Goal: Use online tool/utility: Utilize a website feature to perform a specific function

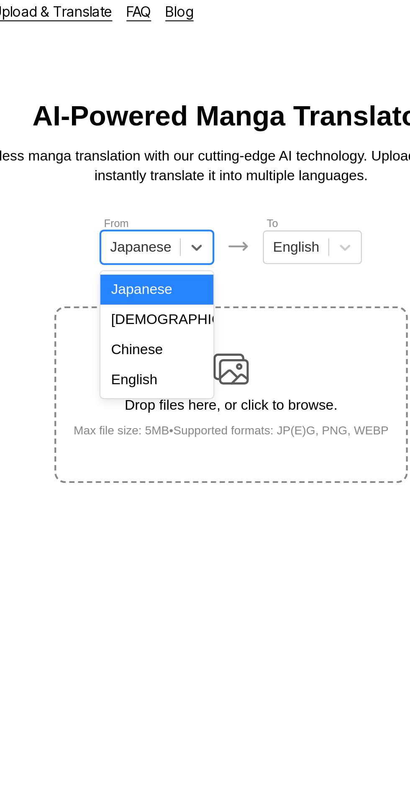
click at [177, 186] on div "English" at bounding box center [170, 188] width 54 height 14
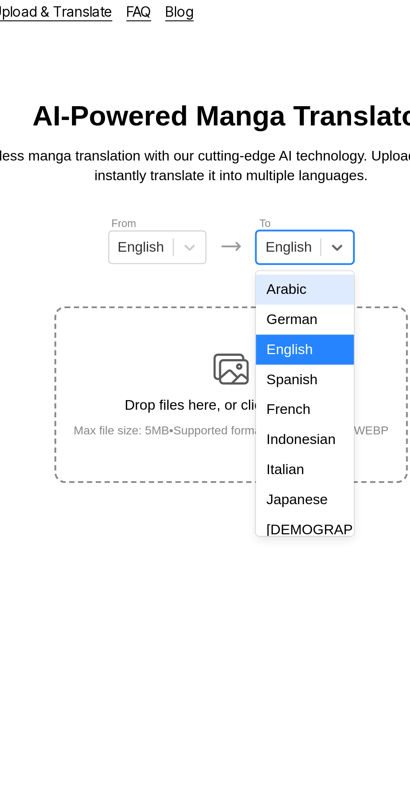
click at [243, 215] on div "Indonesian" at bounding box center [240, 216] width 46 height 14
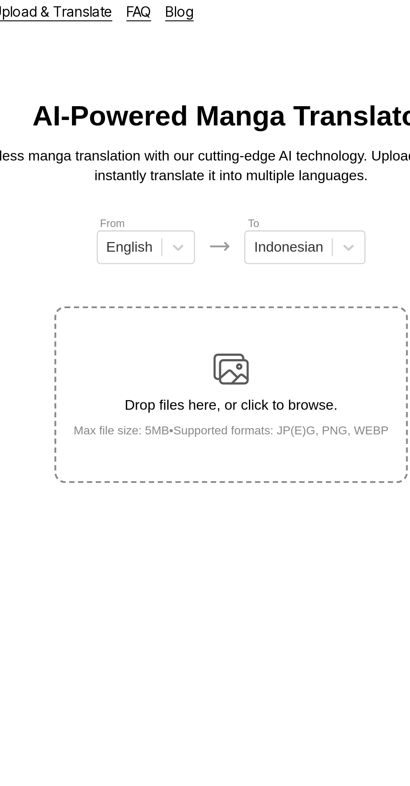
click at [209, 175] on img at bounding box center [205, 182] width 17 height 17
click at [0, 0] on input "Drop files here, or click to browse. Max file size: 5MB • Supported formats: JP…" at bounding box center [0, 0] width 0 height 0
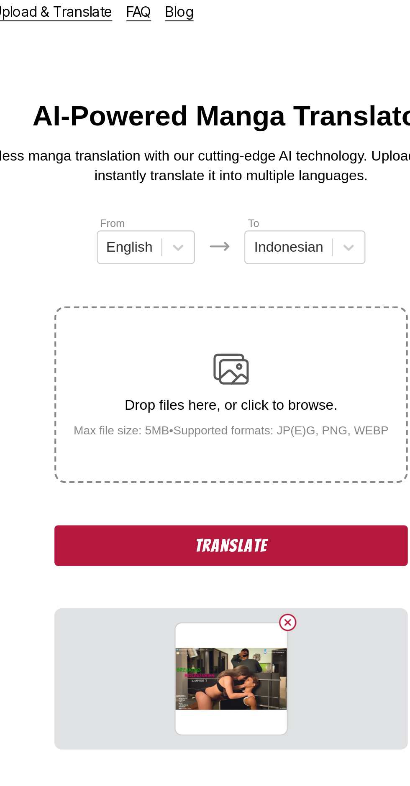
click at [231, 298] on button "Delete image" at bounding box center [232, 303] width 10 height 10
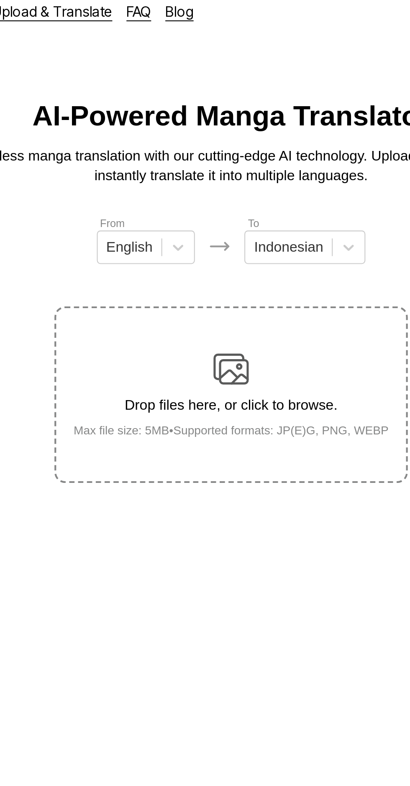
click at [212, 174] on img at bounding box center [205, 182] width 17 height 17
click at [0, 0] on input "Drop files here, or click to browse. Max file size: 5MB • Supported formats: JP…" at bounding box center [0, 0] width 0 height 0
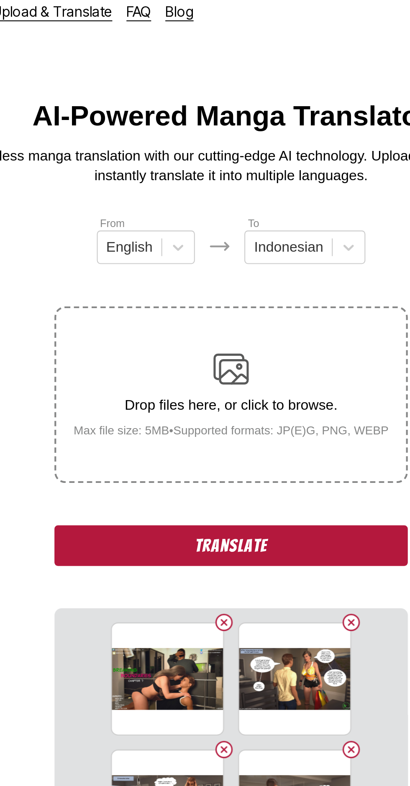
click at [153, 257] on button "Translate" at bounding box center [204, 266] width 167 height 19
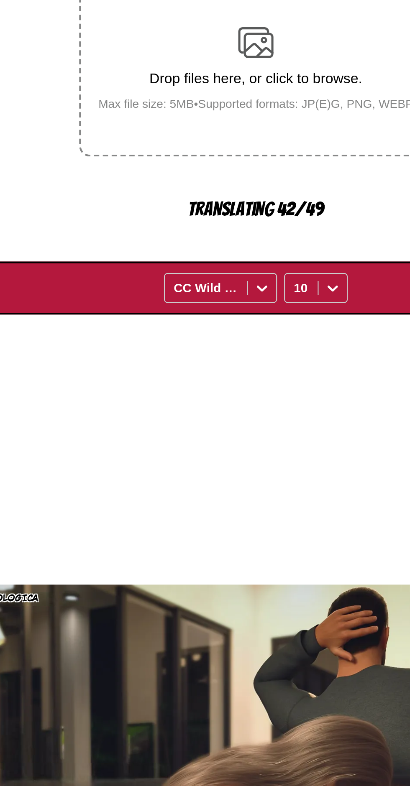
scroll to position [48, 0]
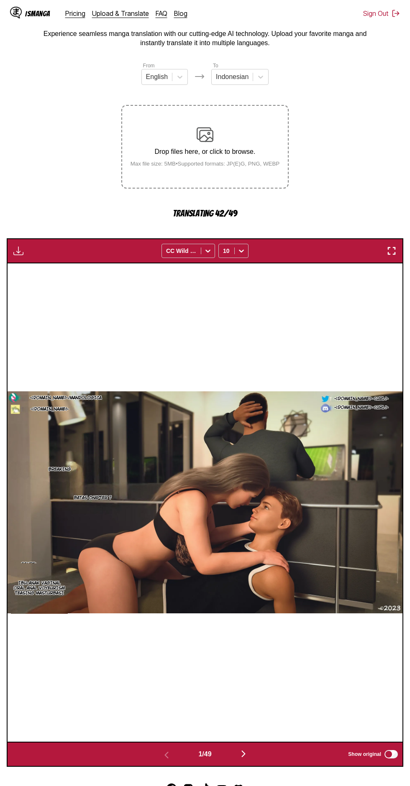
click at [244, 749] on img "button" at bounding box center [243, 754] width 10 height 10
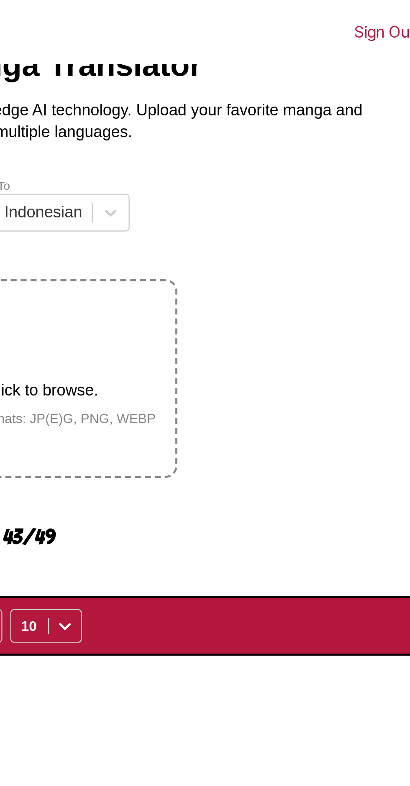
scroll to position [31, 0]
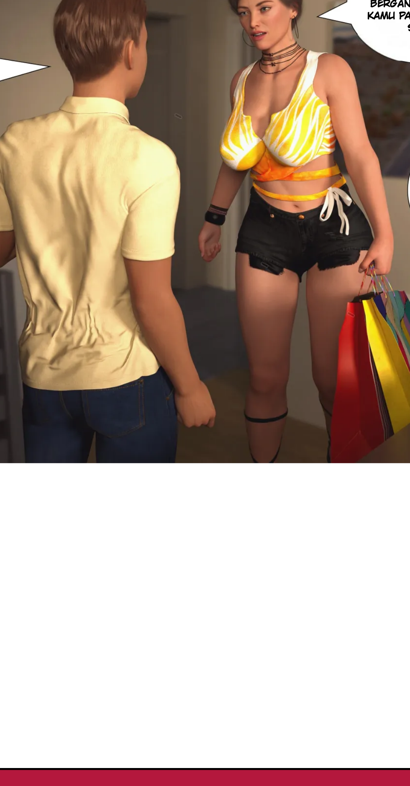
click at [246, 753] on img "button" at bounding box center [243, 758] width 10 height 10
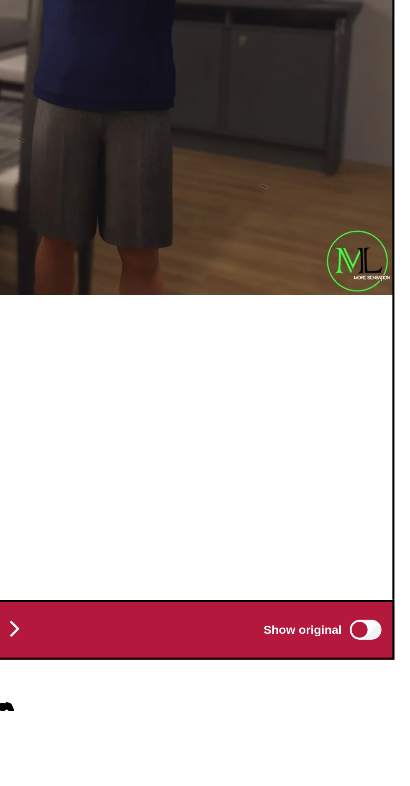
scroll to position [94, 0]
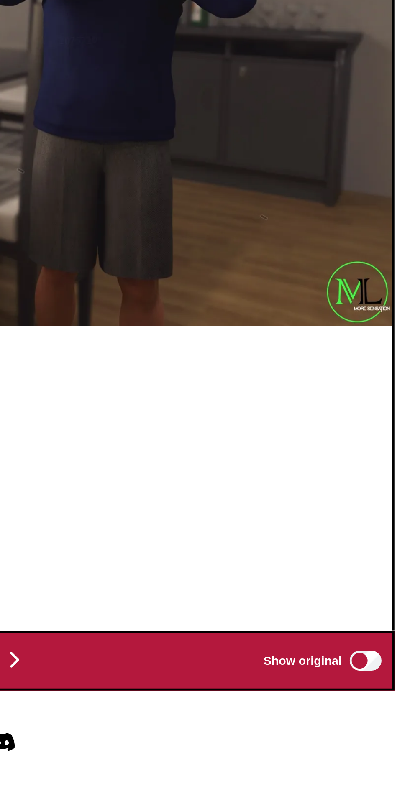
click at [243, 703] on img "button" at bounding box center [243, 708] width 10 height 10
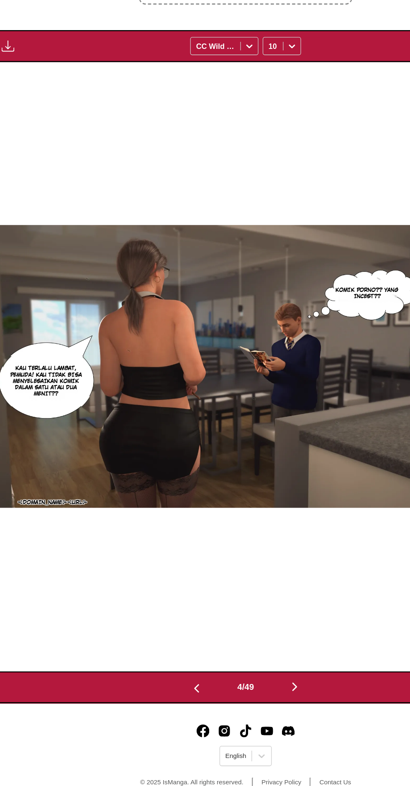
click at [248, 690] on img "button" at bounding box center [243, 695] width 10 height 10
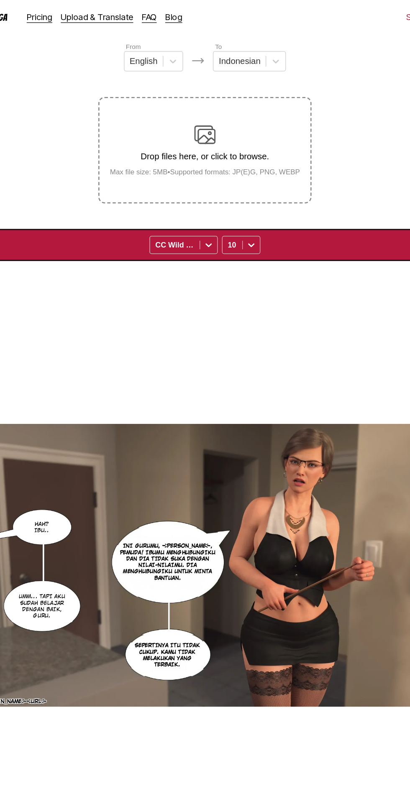
scroll to position [0, 0]
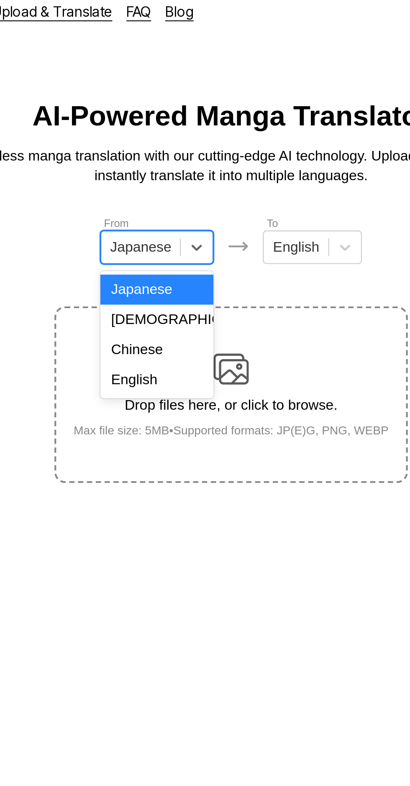
click at [173, 186] on div "English" at bounding box center [170, 188] width 54 height 14
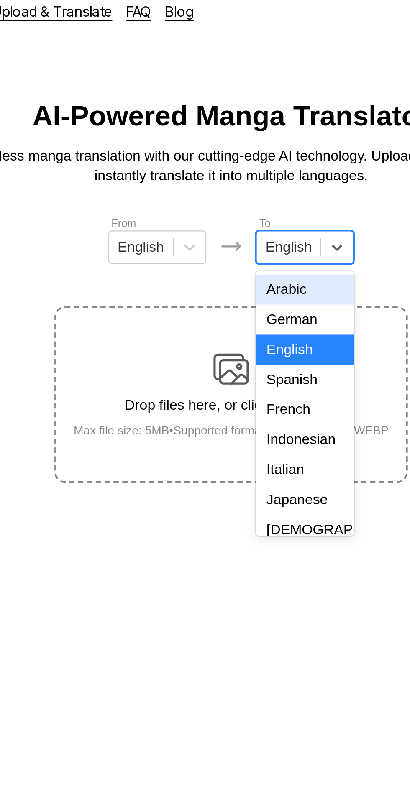
click at [241, 213] on div "Indonesian" at bounding box center [240, 216] width 46 height 14
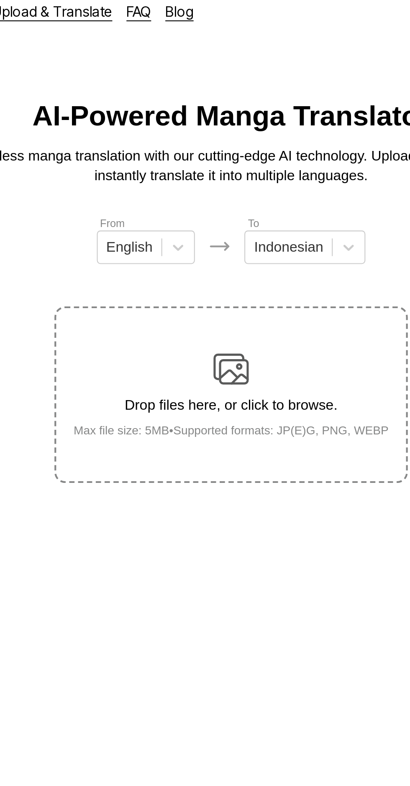
click at [208, 174] on img at bounding box center [205, 182] width 17 height 17
click at [0, 0] on input "Drop files here, or click to browse. Max file size: 5MB • Supported formats: JP…" at bounding box center [0, 0] width 0 height 0
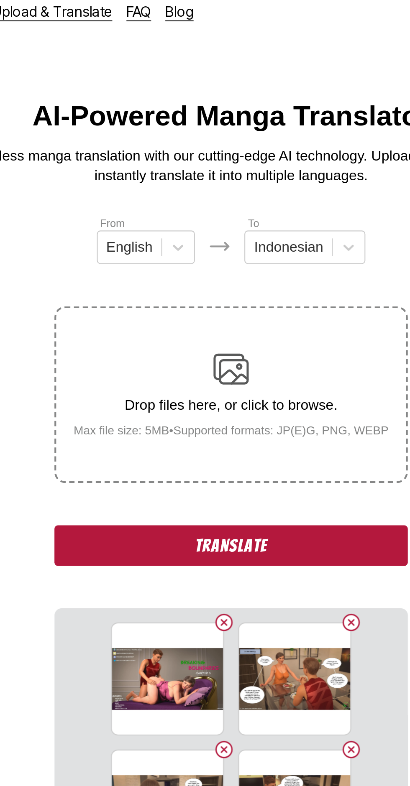
click at [240, 237] on div "From English To Indonesian Drop files here, or click to browse. Max file size: …" at bounding box center [204, 287] width 167 height 354
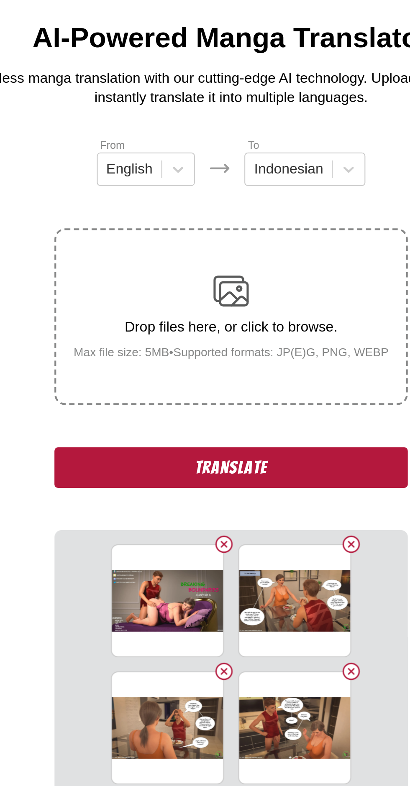
click at [236, 257] on button "Translate" at bounding box center [204, 266] width 167 height 19
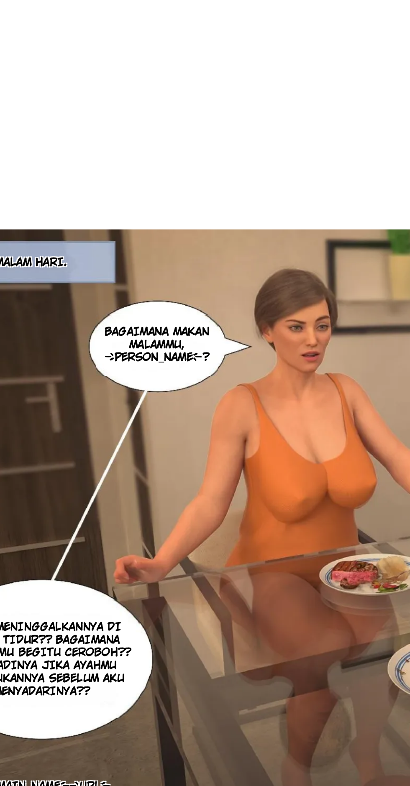
scroll to position [4, 0]
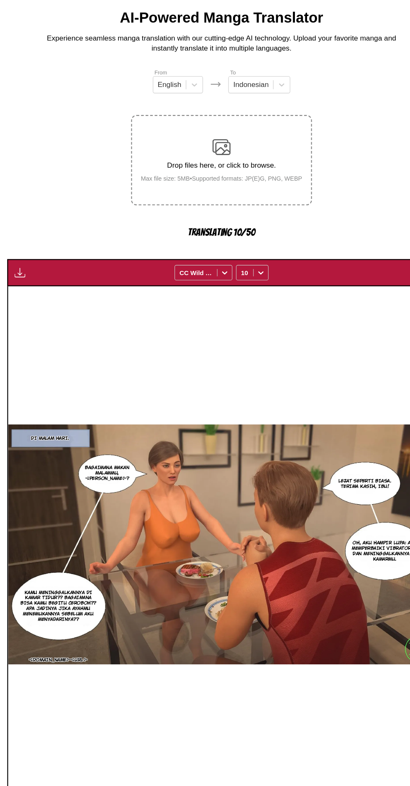
click at [244, 786] on img "button" at bounding box center [243, 798] width 10 height 10
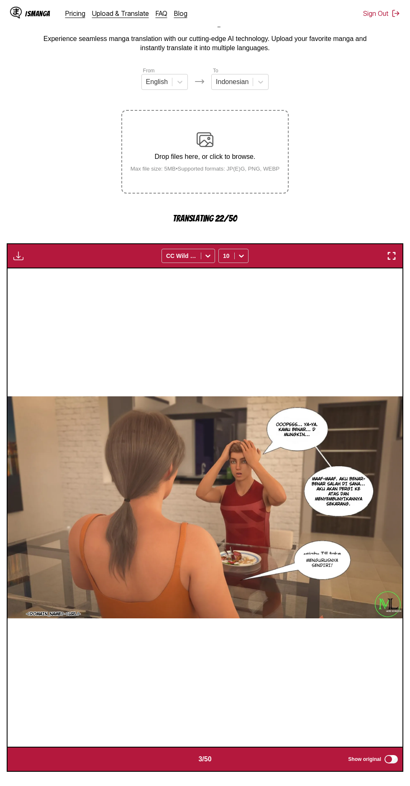
scroll to position [47, 0]
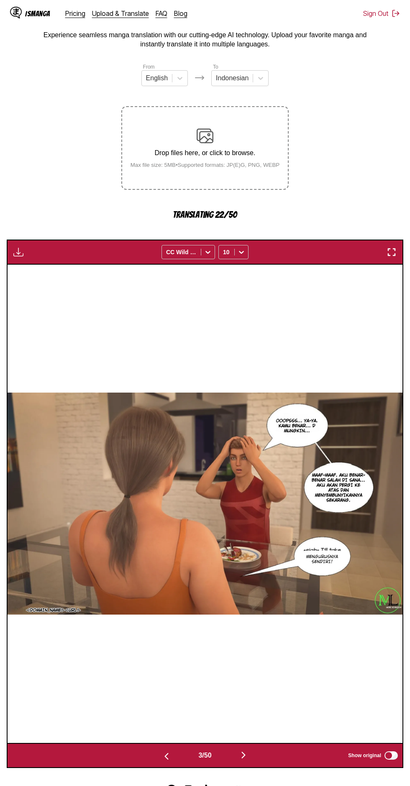
click at [255, 750] on button "button" at bounding box center [243, 756] width 50 height 12
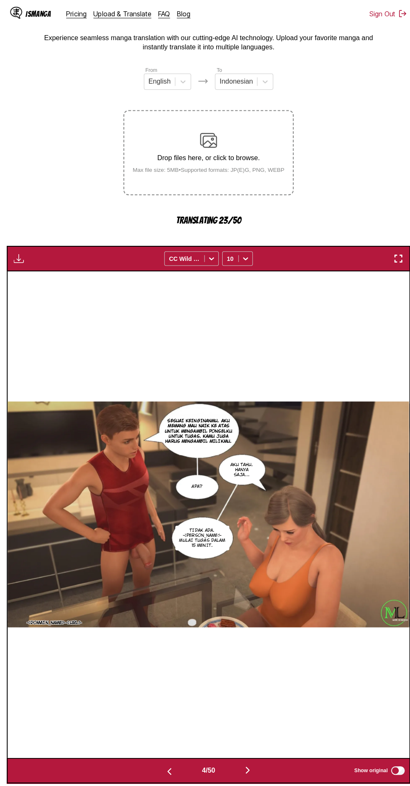
scroll to position [45, 0]
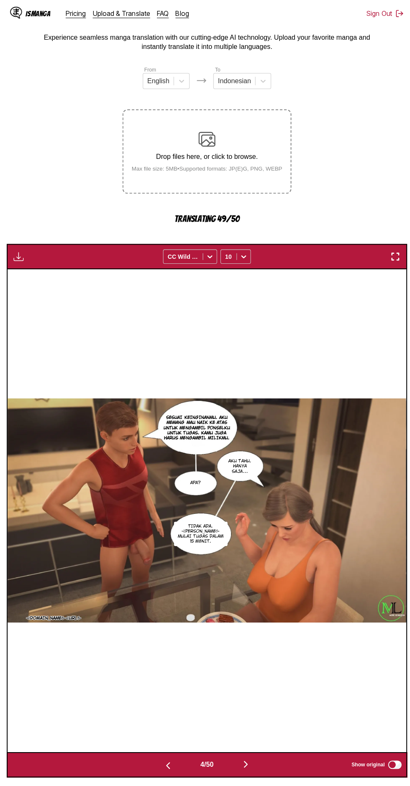
click at [244, 752] on img "button" at bounding box center [243, 757] width 10 height 10
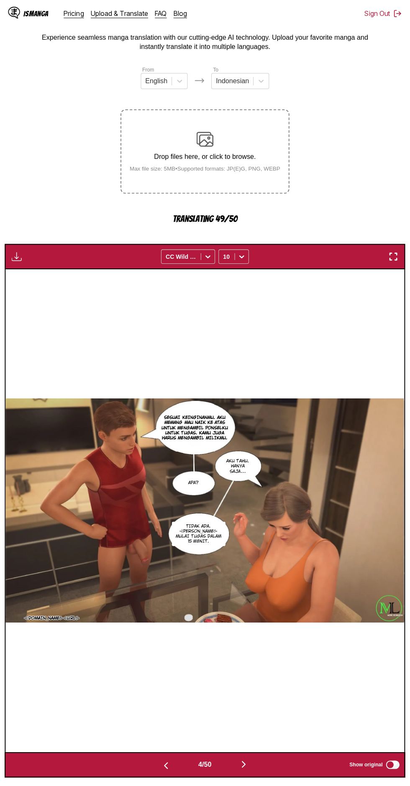
scroll to position [0, 1579]
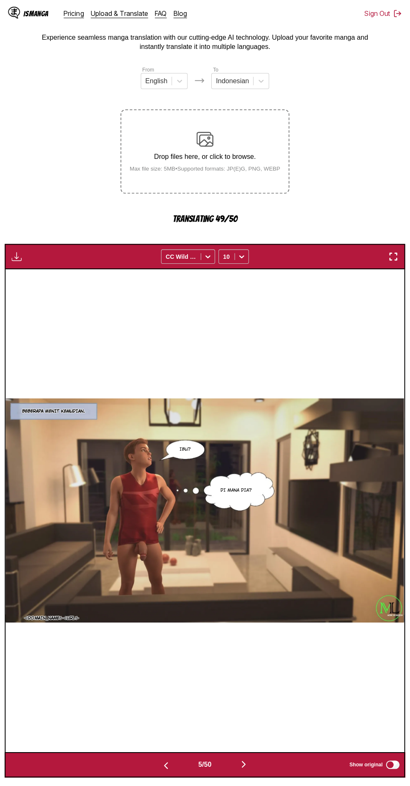
click at [235, 752] on button "button" at bounding box center [243, 758] width 50 height 12
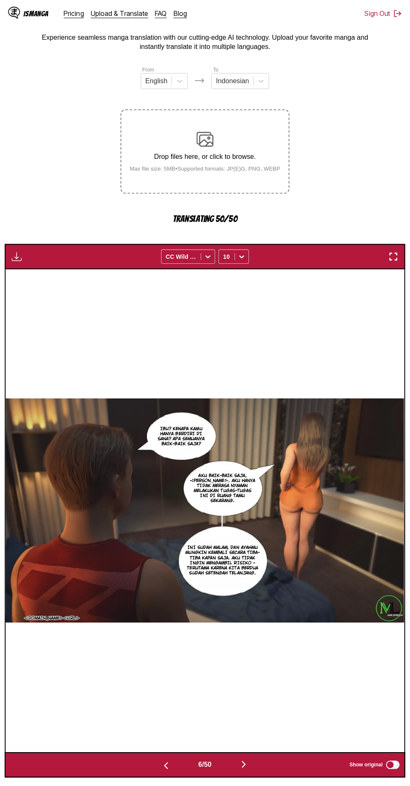
click at [248, 752] on img "button" at bounding box center [243, 757] width 10 height 10
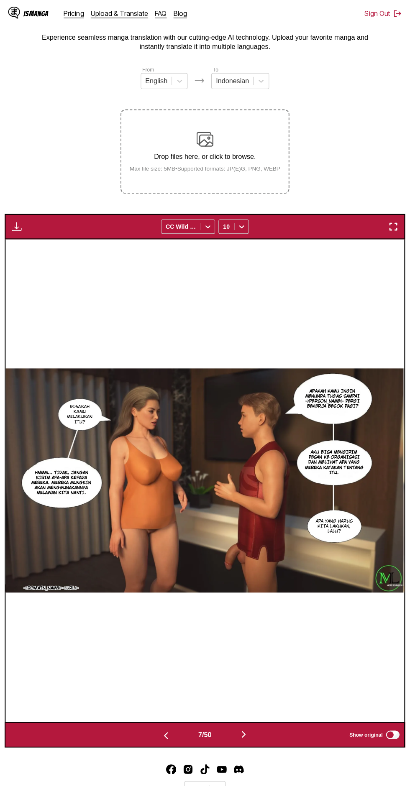
click at [22, 220] on img "button" at bounding box center [18, 225] width 10 height 10
click at [58, 243] on button "Download All" at bounding box center [41, 253] width 54 height 20
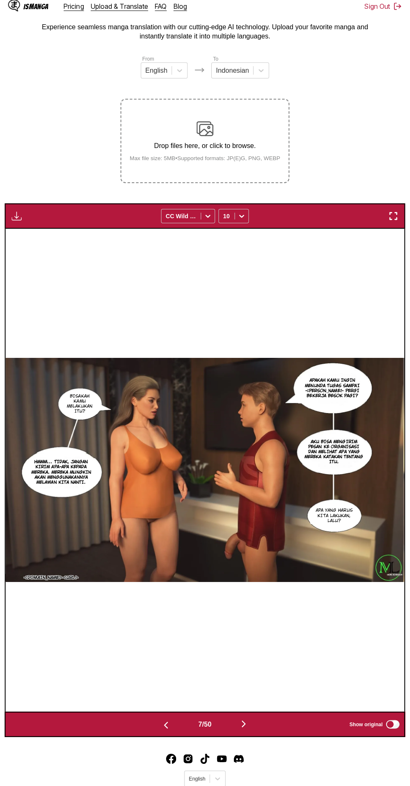
click at [243, 719] on img "button" at bounding box center [243, 724] width 10 height 10
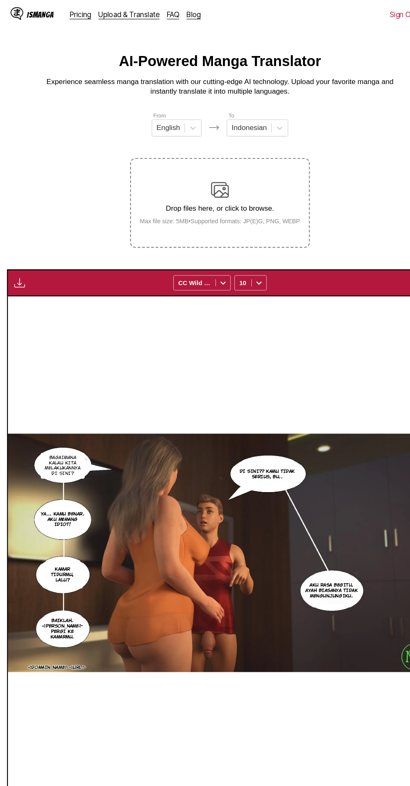
scroll to position [0, 0]
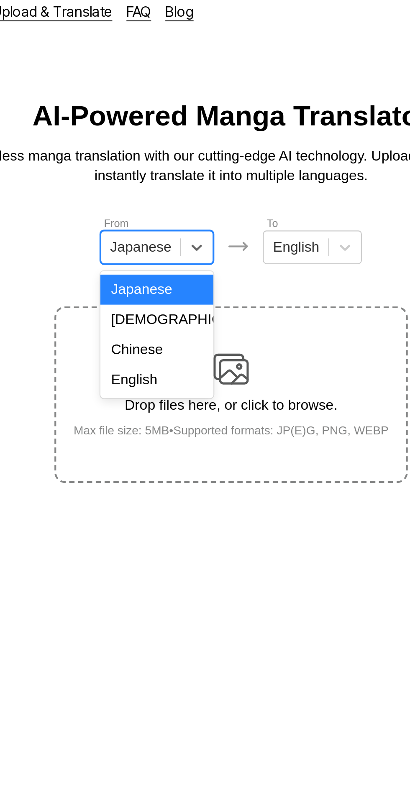
click at [173, 189] on div "English" at bounding box center [170, 188] width 54 height 14
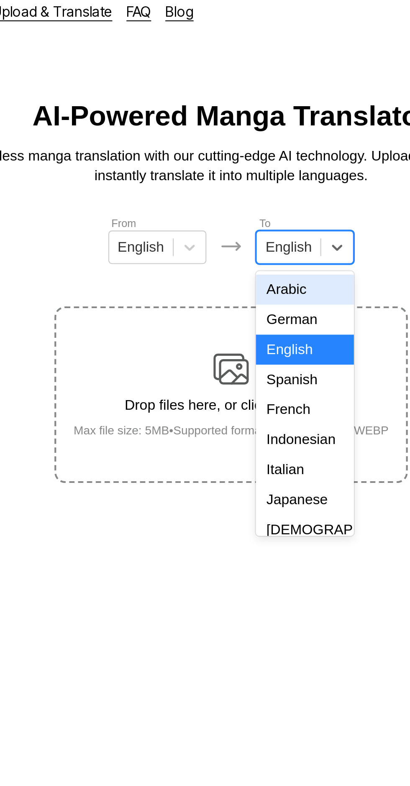
click at [245, 213] on div "Indonesian" at bounding box center [240, 216] width 46 height 14
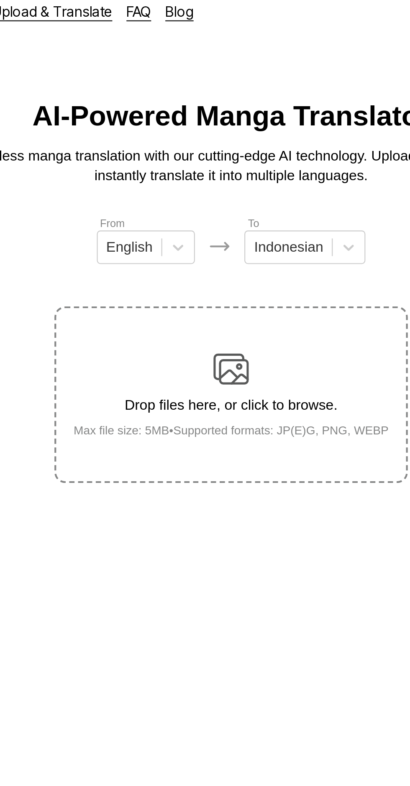
click at [212, 176] on img at bounding box center [205, 182] width 17 height 17
click at [0, 0] on input "Drop files here, or click to browse. Max file size: 5MB • Supported formats: JP…" at bounding box center [0, 0] width 0 height 0
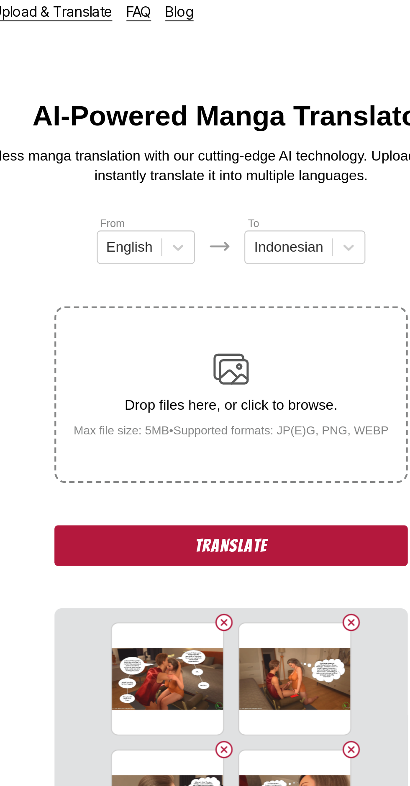
click at [152, 257] on button "Translate" at bounding box center [204, 266] width 167 height 19
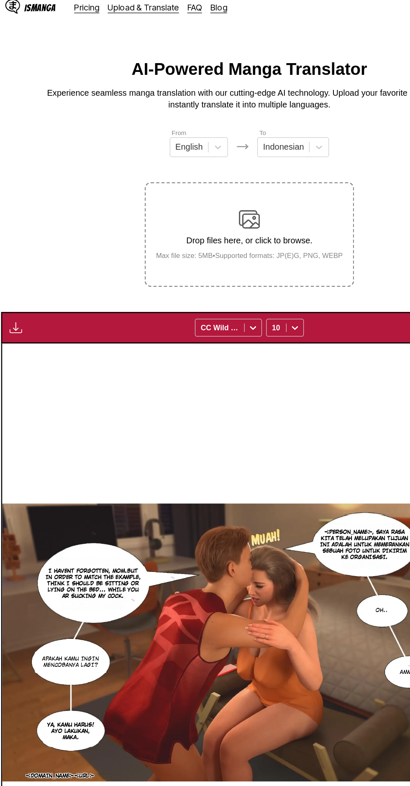
click at [23, 264] on img "button" at bounding box center [18, 269] width 10 height 10
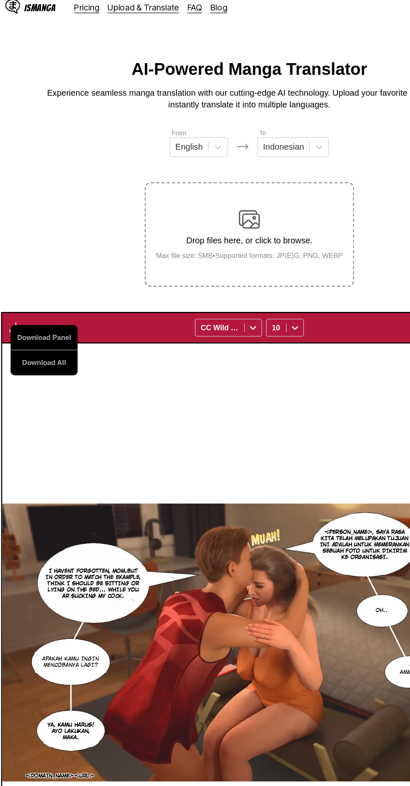
click at [30, 287] on button "Download All" at bounding box center [41, 297] width 54 height 20
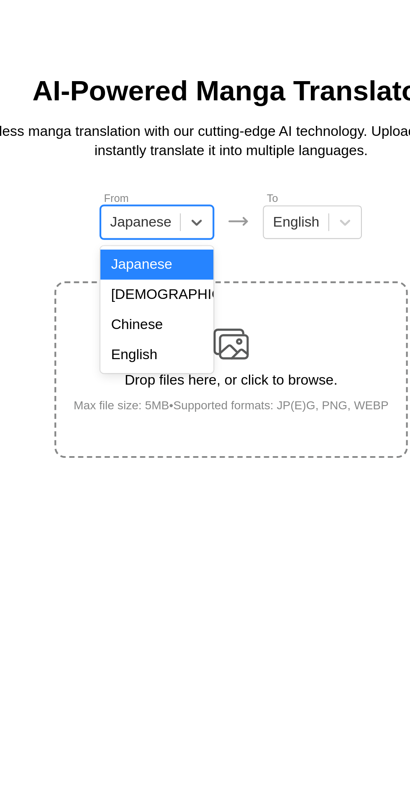
click at [175, 188] on div "English" at bounding box center [170, 188] width 54 height 14
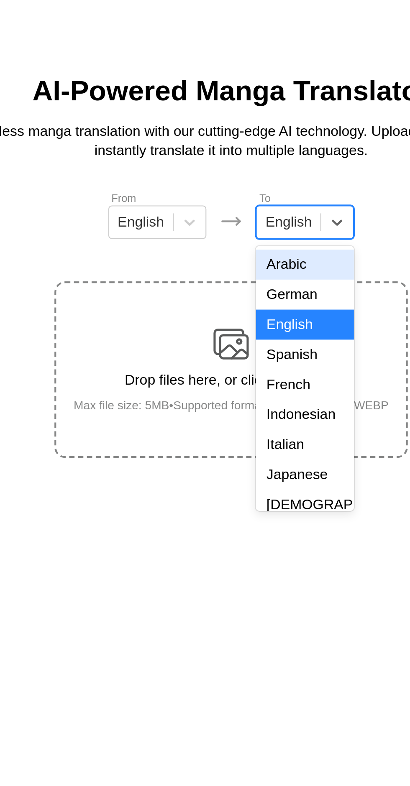
click at [243, 217] on div "Indonesian" at bounding box center [240, 216] width 46 height 14
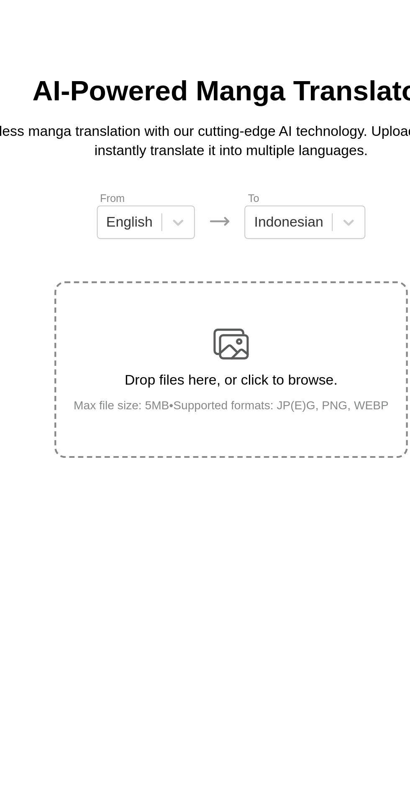
click at [207, 179] on img at bounding box center [205, 182] width 17 height 17
click at [0, 0] on input "Drop files here, or click to browse. Max file size: 5MB • Supported formats: JP…" at bounding box center [0, 0] width 0 height 0
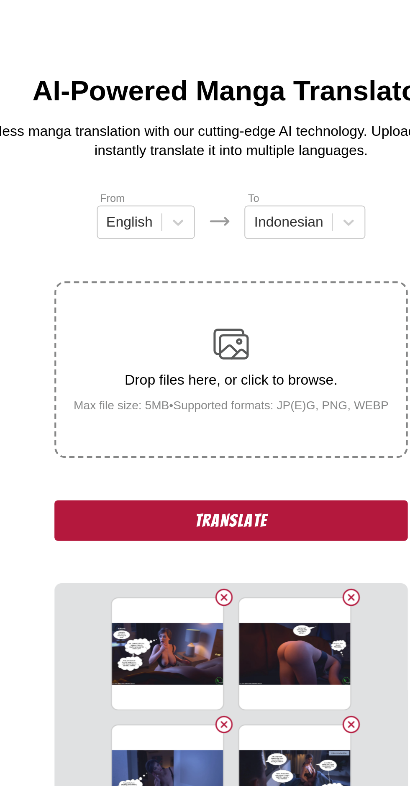
click at [148, 257] on button "Translate" at bounding box center [204, 266] width 167 height 19
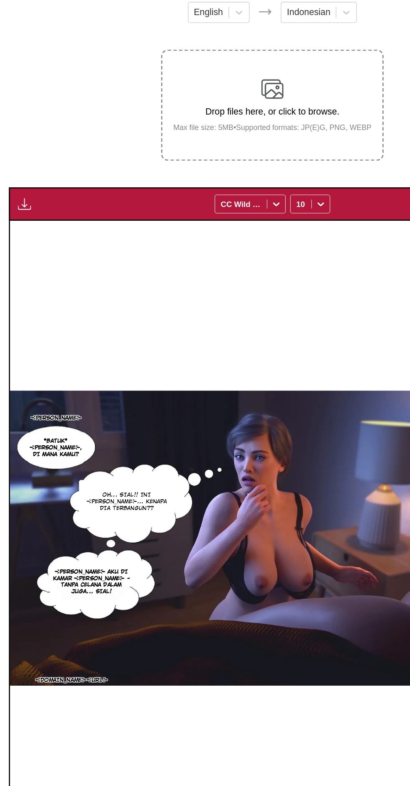
click at [23, 264] on img "button" at bounding box center [18, 269] width 10 height 10
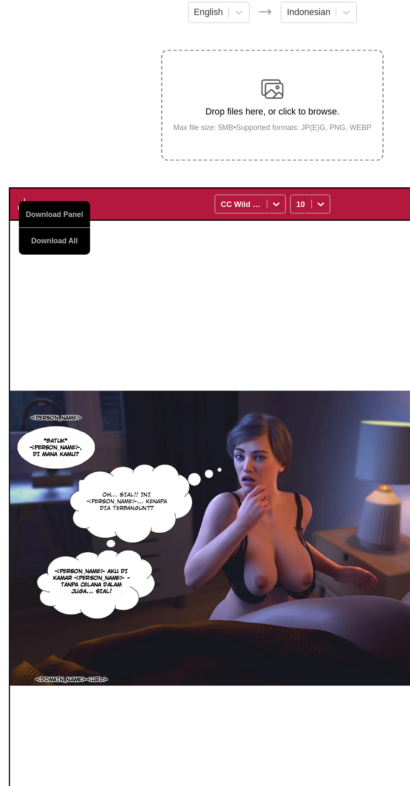
click at [42, 287] on button "Download All" at bounding box center [41, 297] width 54 height 20
click at [34, 287] on button "Download All" at bounding box center [41, 297] width 54 height 20
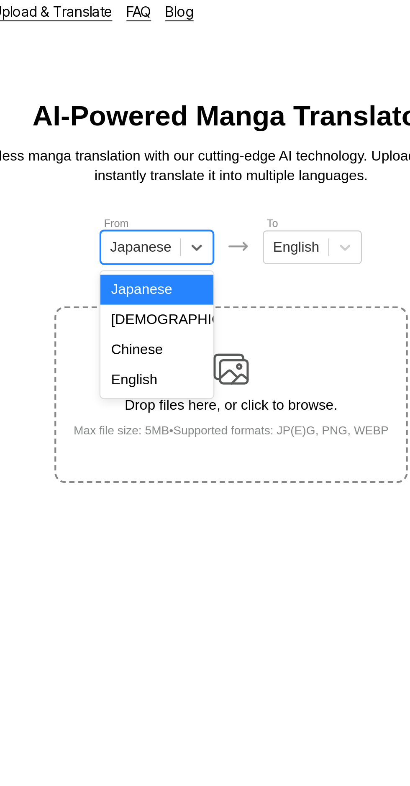
click at [176, 186] on div "English" at bounding box center [170, 188] width 54 height 14
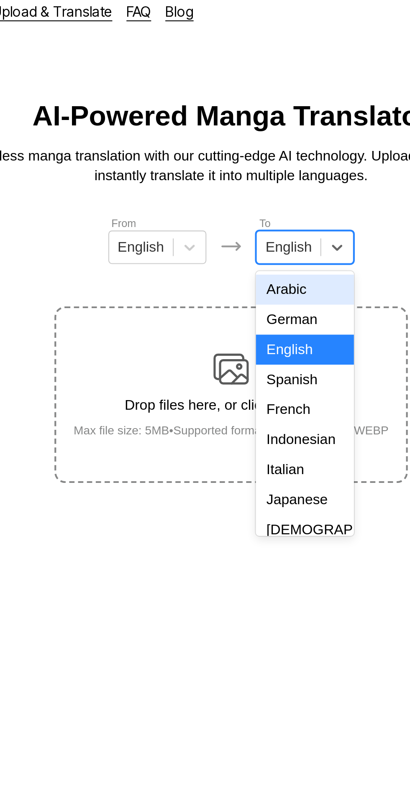
click at [240, 209] on div "French" at bounding box center [240, 202] width 46 height 14
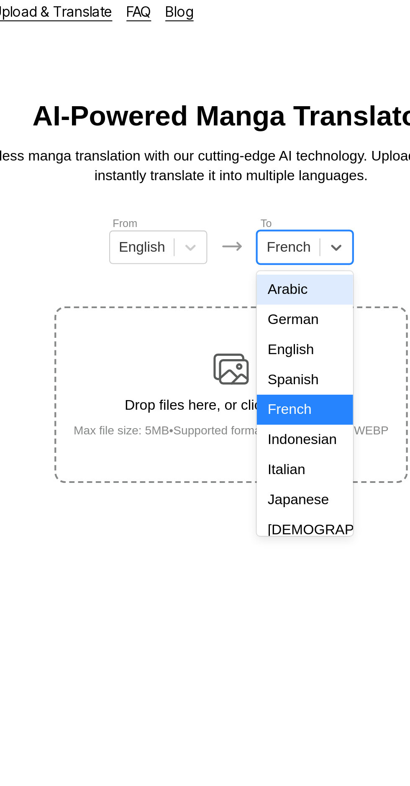
click at [234, 213] on div "Indonesian" at bounding box center [240, 216] width 46 height 14
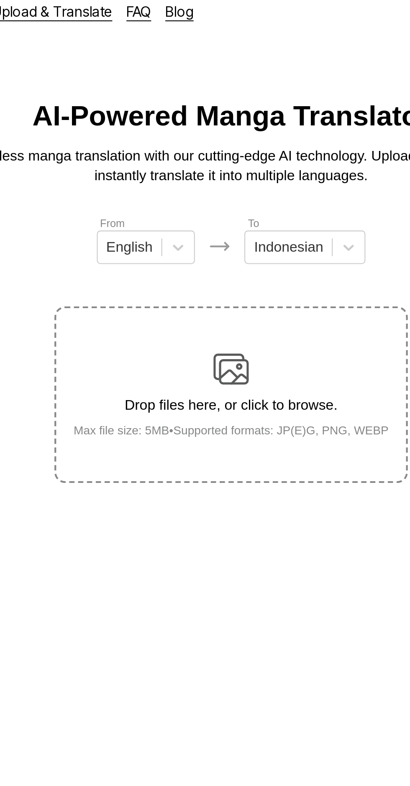
click at [202, 174] on img at bounding box center [205, 182] width 17 height 17
click at [0, 0] on input "Drop files here, or click to browse. Max file size: 5MB • Supported formats: JP…" at bounding box center [0, 0] width 0 height 0
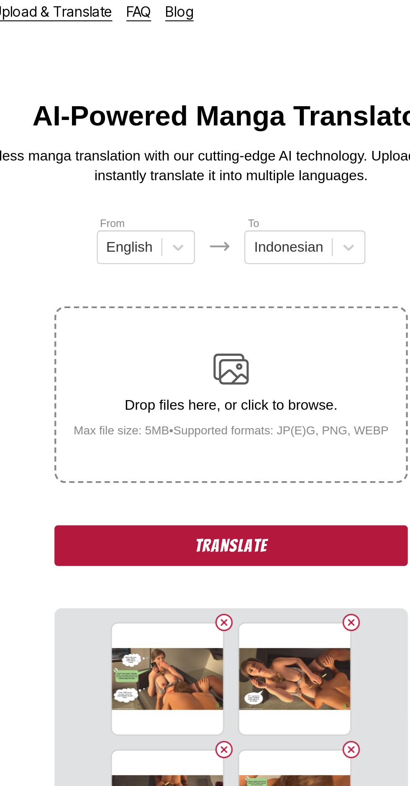
click at [248, 257] on button "Translate" at bounding box center [204, 266] width 167 height 19
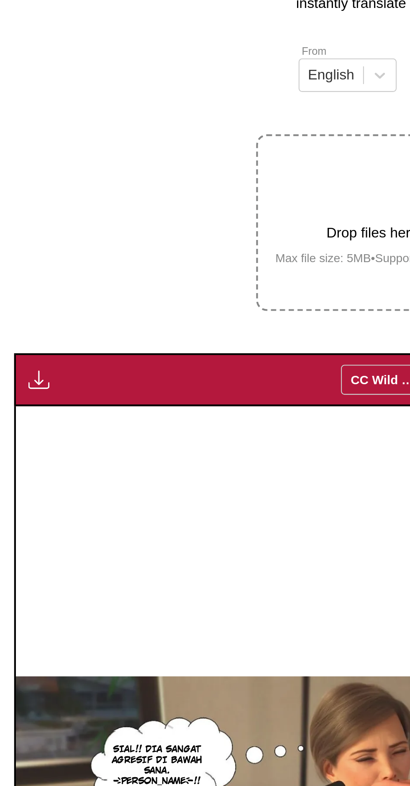
click at [25, 264] on button "button" at bounding box center [18, 269] width 15 height 11
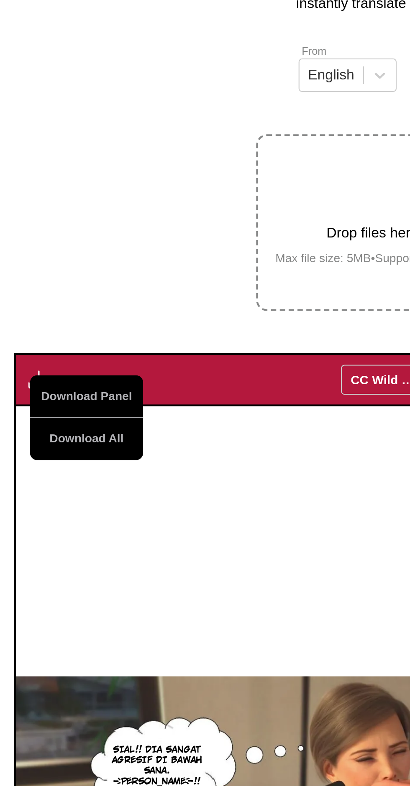
click at [49, 287] on button "Download All" at bounding box center [41, 297] width 54 height 20
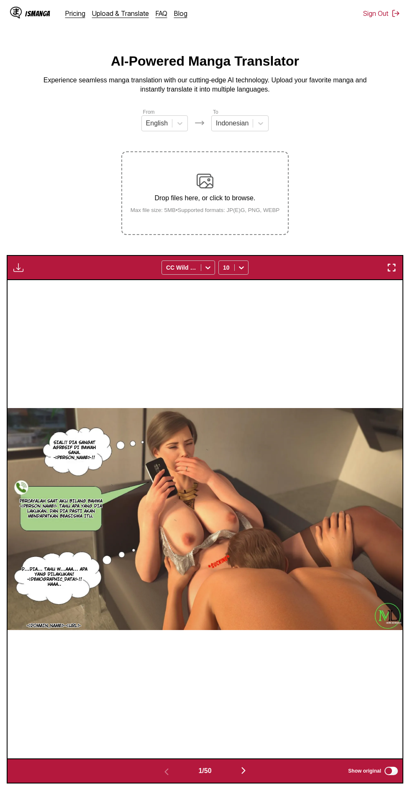
scroll to position [1, 0]
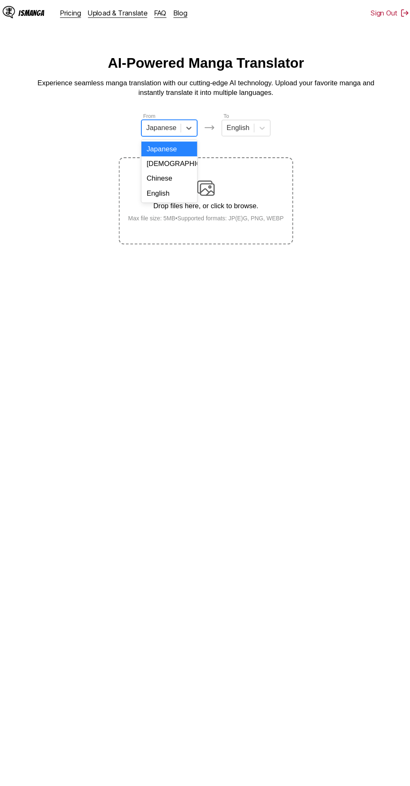
scroll to position [1, 0]
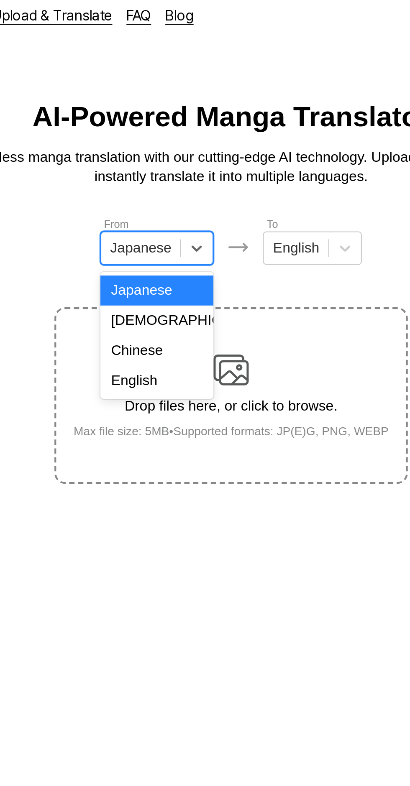
click at [175, 185] on div "English" at bounding box center [170, 186] width 54 height 14
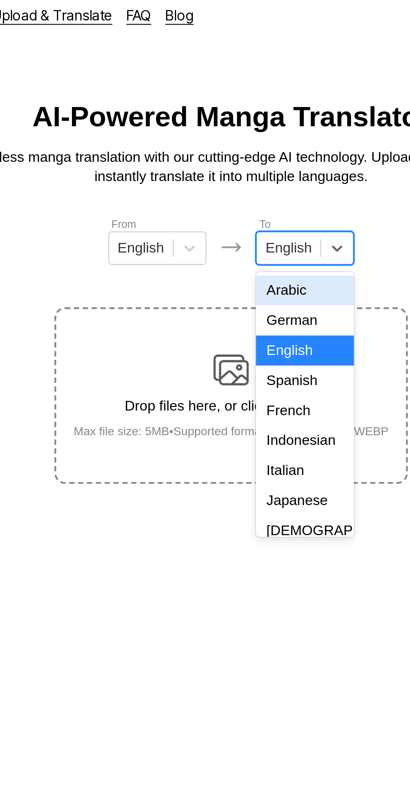
click at [245, 207] on div "French" at bounding box center [240, 201] width 46 height 14
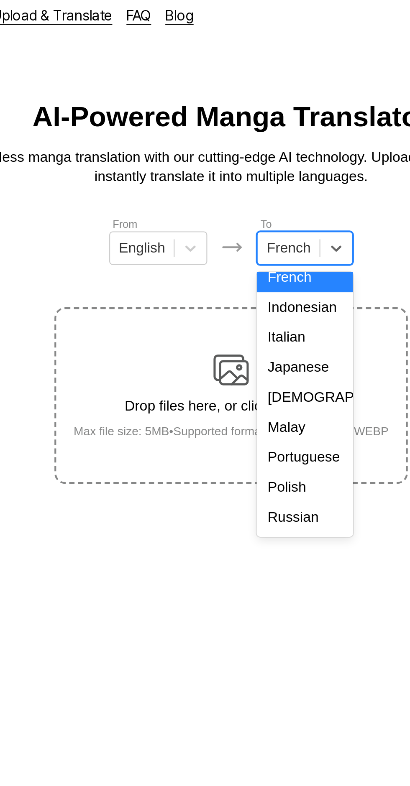
scroll to position [63, 0]
click at [245, 153] on div "Indonesian" at bounding box center [240, 152] width 46 height 14
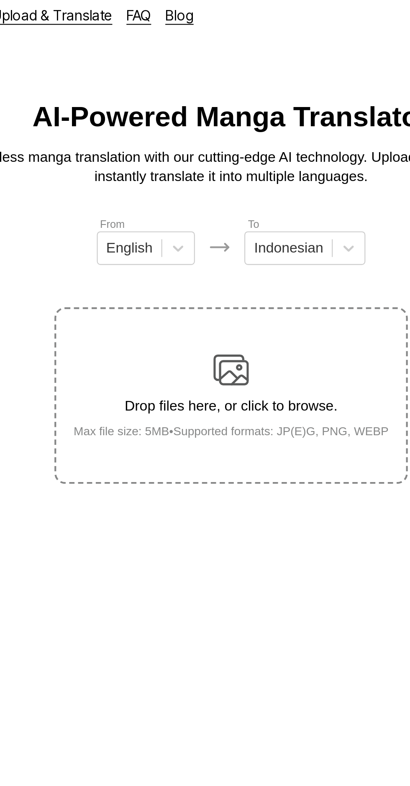
click at [209, 173] on img at bounding box center [205, 181] width 17 height 17
click at [0, 0] on input "Drop files here, or click to browse. Max file size: 5MB • Supported formats: JP…" at bounding box center [0, 0] width 0 height 0
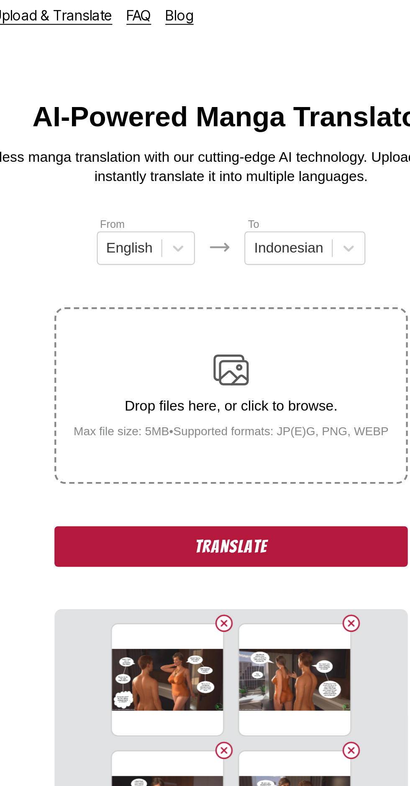
click at [234, 255] on button "Translate" at bounding box center [204, 264] width 167 height 19
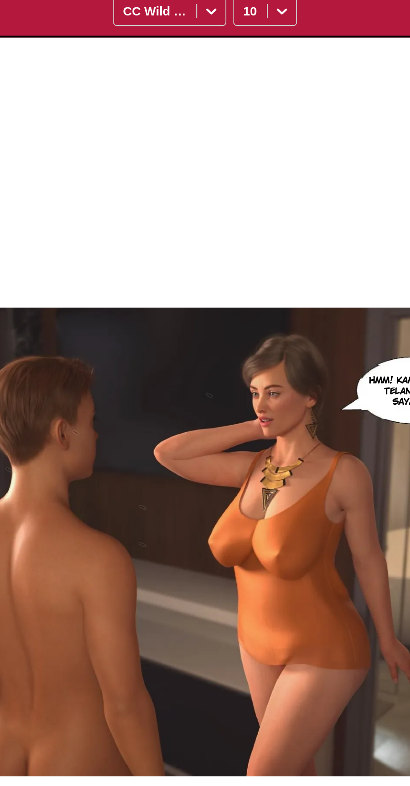
scroll to position [30, 0]
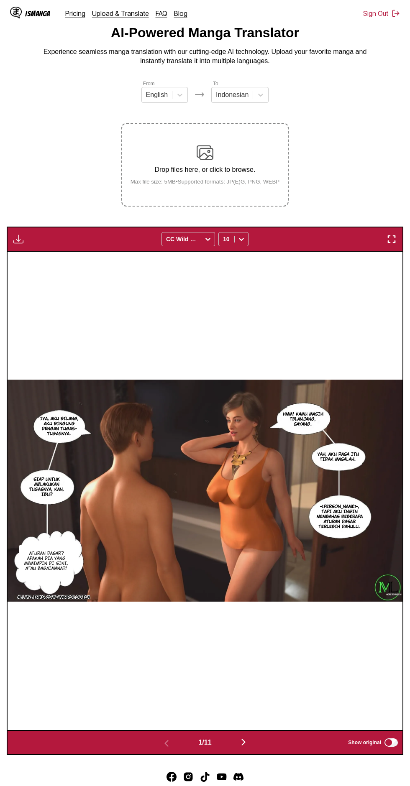
click at [25, 234] on button "button" at bounding box center [18, 239] width 15 height 11
click at [58, 257] on button "Download All" at bounding box center [41, 267] width 54 height 20
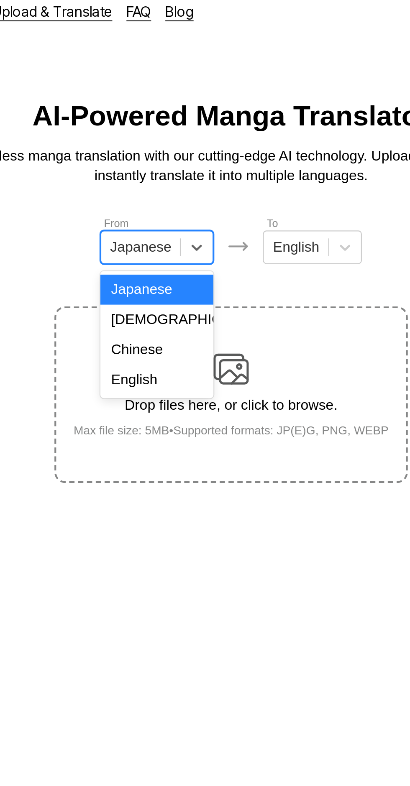
click at [179, 189] on div "English" at bounding box center [170, 188] width 54 height 14
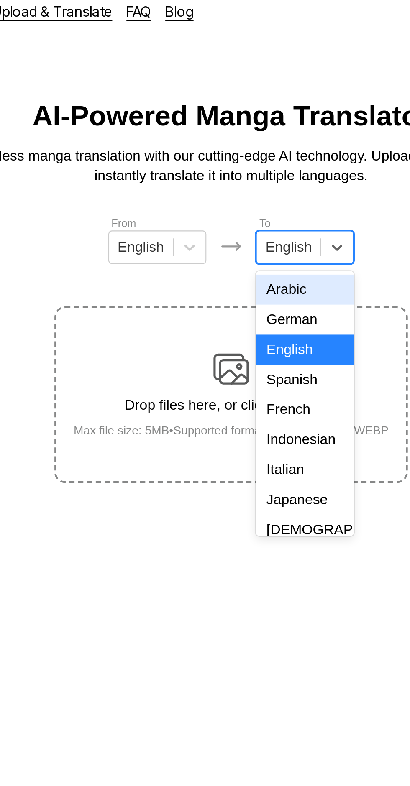
click at [245, 212] on div "Indonesian" at bounding box center [240, 216] width 46 height 14
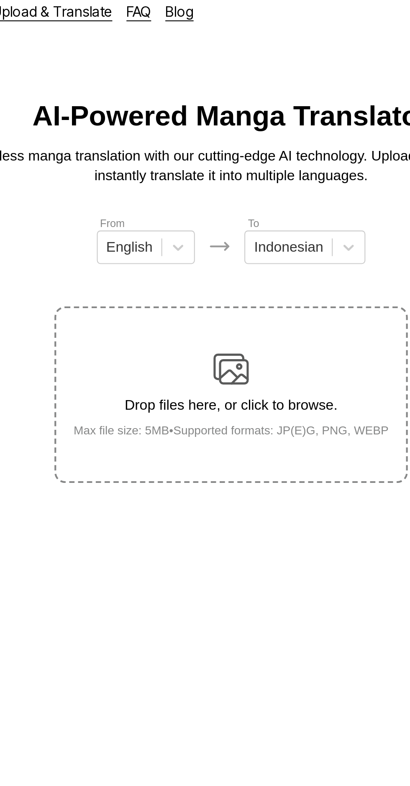
click at [216, 174] on div "Drop files here, or click to browse. Max file size: 5MB • Supported formats: JP…" at bounding box center [205, 194] width 163 height 41
click at [0, 0] on input "Drop files here, or click to browse. Max file size: 5MB • Supported formats: JP…" at bounding box center [0, 0] width 0 height 0
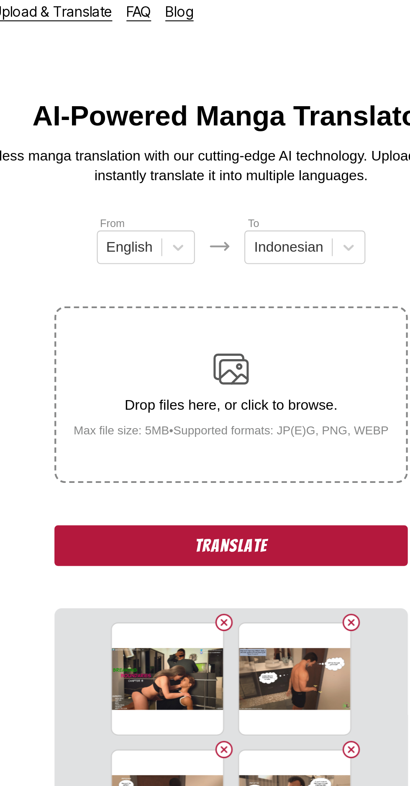
click at [238, 257] on button "Translate" at bounding box center [204, 266] width 167 height 19
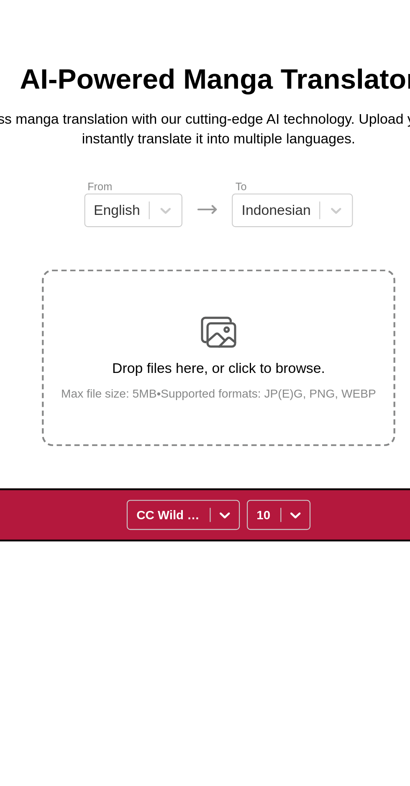
click at [281, 306] on div "WITTER.COM/MANDOLOGICA DISCORD.GG/2UH93V8CHP SUBSCRIBESTAR.ADULT/MANDOLOGICA GE…" at bounding box center [205, 521] width 395 height 478
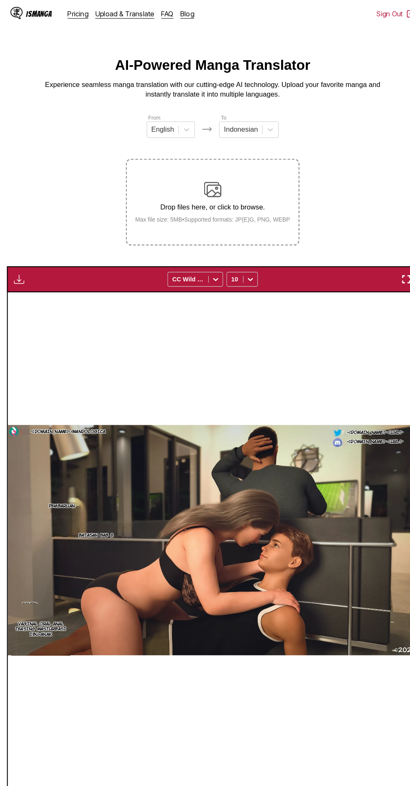
click at [249, 767] on button "button" at bounding box center [243, 773] width 50 height 12
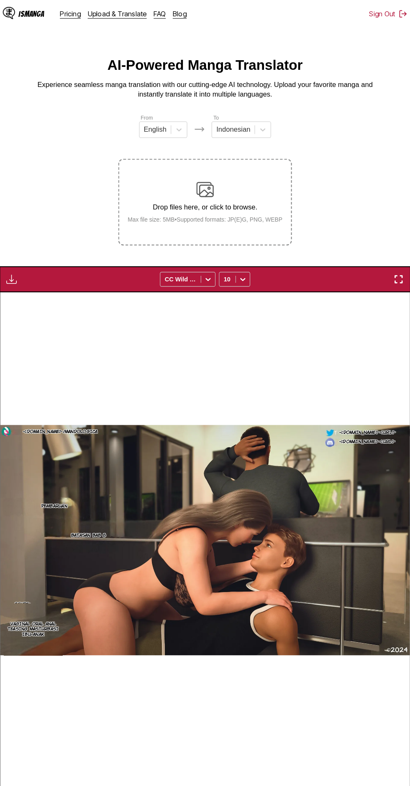
scroll to position [0, 395]
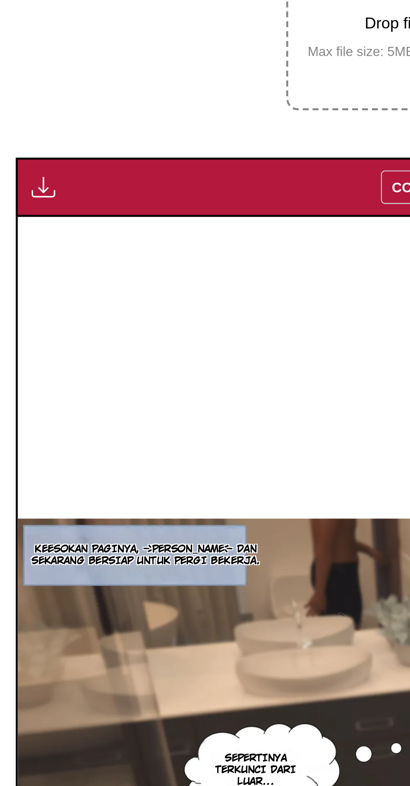
click at [23, 264] on img "button" at bounding box center [18, 269] width 10 height 10
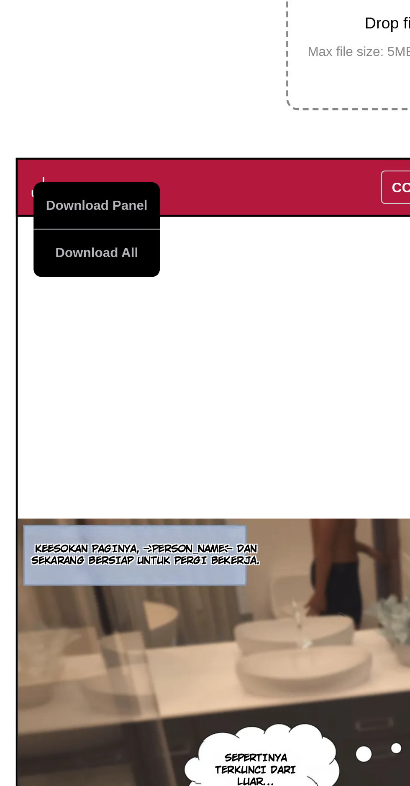
click at [46, 287] on button "Download All" at bounding box center [41, 297] width 54 height 20
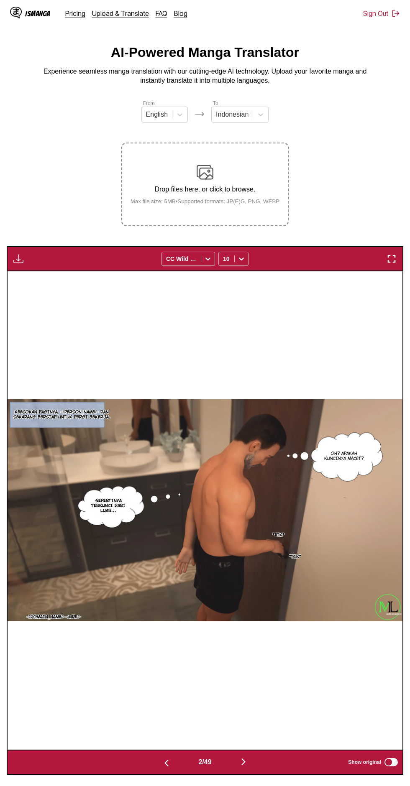
scroll to position [0, 0]
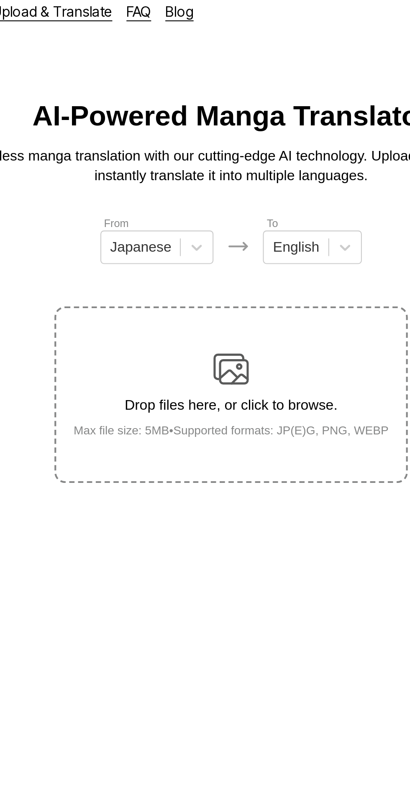
click at [269, 121] on div "From Japanese To English" at bounding box center [204, 121] width 167 height 23
click at [212, 174] on img at bounding box center [205, 182] width 17 height 17
click at [0, 0] on input "Drop files here, or click to browse. Max file size: 5MB • Supported formats: JP…" at bounding box center [0, 0] width 0 height 0
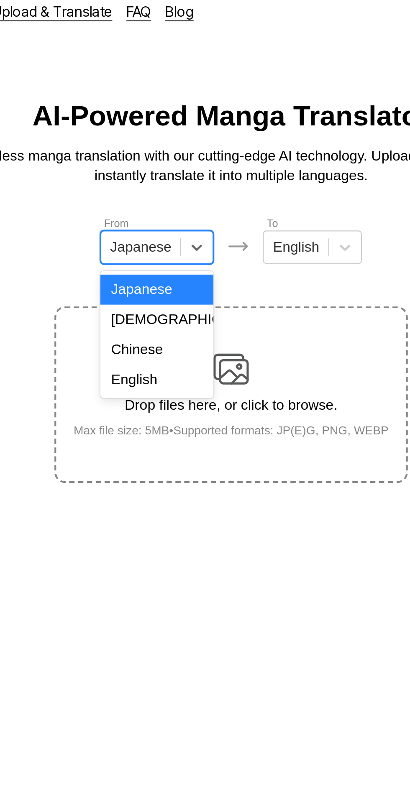
click at [178, 189] on div "English" at bounding box center [170, 188] width 54 height 14
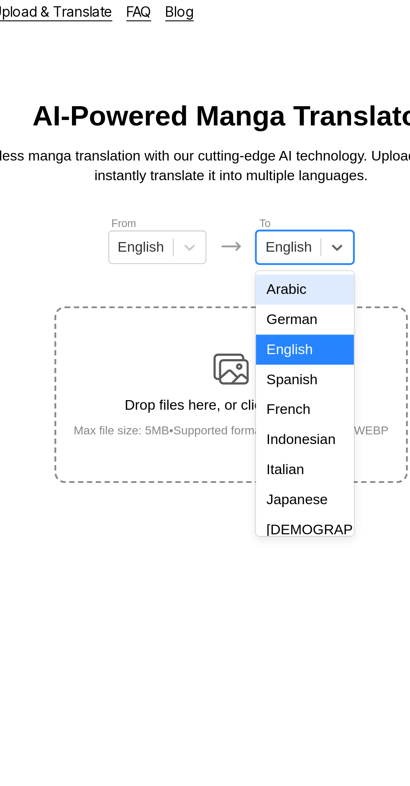
click at [245, 211] on div "Indonesian" at bounding box center [240, 216] width 46 height 14
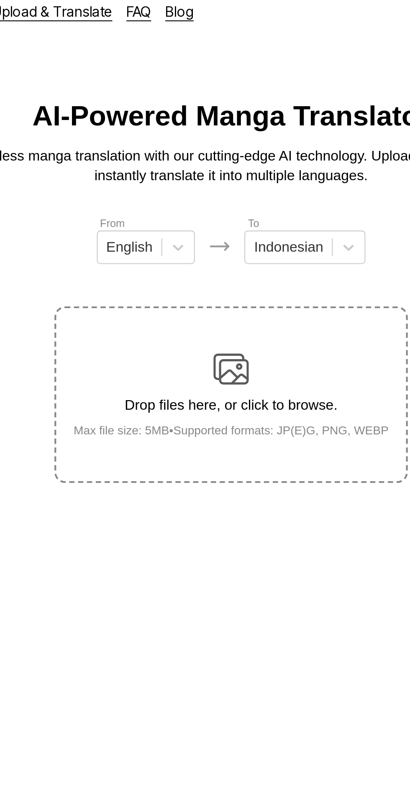
click at [212, 174] on img at bounding box center [205, 182] width 17 height 17
click at [0, 0] on input "Drop files here, or click to browse. Max file size: 5MB • Supported formats: JP…" at bounding box center [0, 0] width 0 height 0
click at [212, 174] on img at bounding box center [205, 182] width 17 height 17
click at [0, 0] on input "Drop files here, or click to browse. Max file size: 5MB • Supported formats: JP…" at bounding box center [0, 0] width 0 height 0
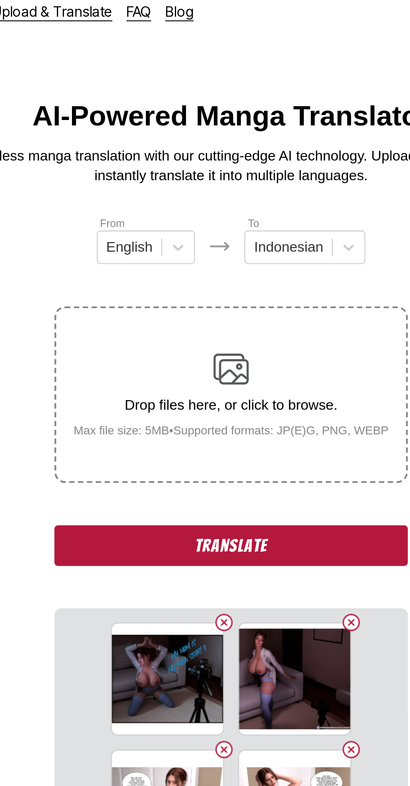
click at [140, 257] on button "Translate" at bounding box center [204, 266] width 167 height 19
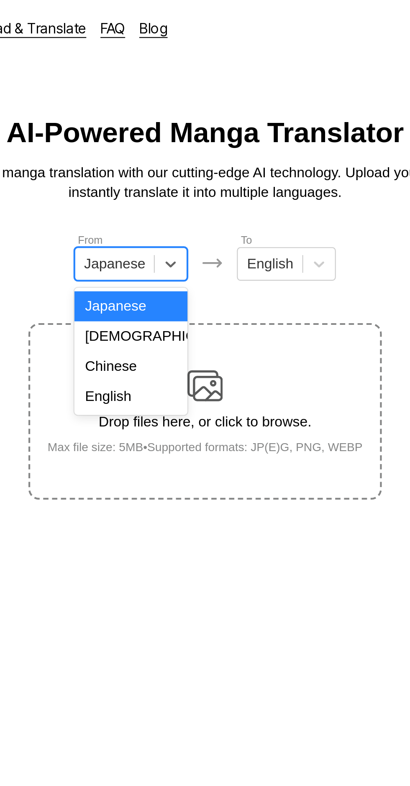
click at [180, 186] on div "English" at bounding box center [170, 188] width 54 height 14
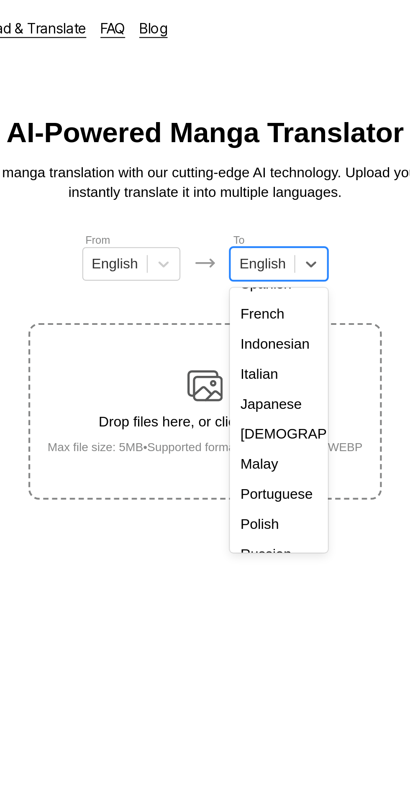
scroll to position [53, 0]
click at [245, 168] on div "Indonesian" at bounding box center [240, 163] width 46 height 14
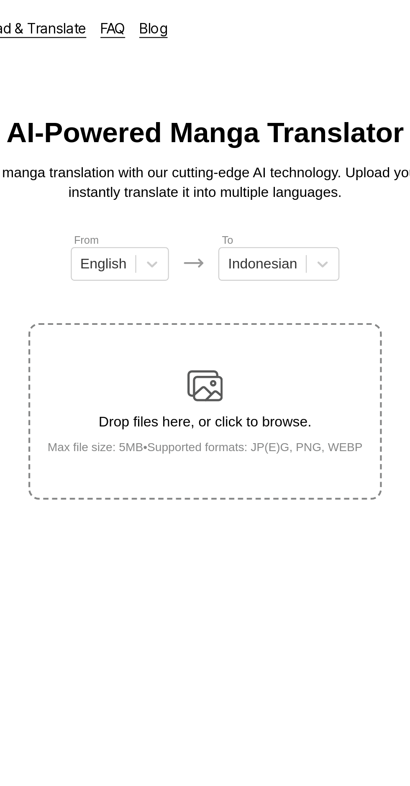
click at [216, 174] on div "Drop files here, or click to browse. Max file size: 5MB • Supported formats: JP…" at bounding box center [205, 194] width 163 height 41
click at [0, 0] on input "Drop files here, or click to browse. Max file size: 5MB • Supported formats: JP…" at bounding box center [0, 0] width 0 height 0
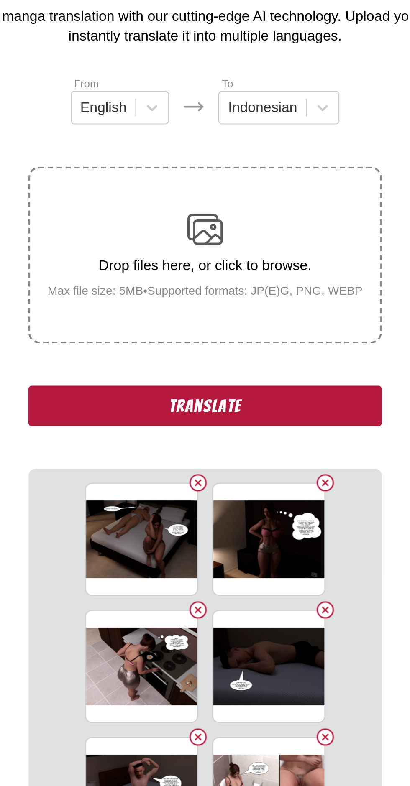
click at [148, 257] on button "Translate" at bounding box center [204, 266] width 167 height 19
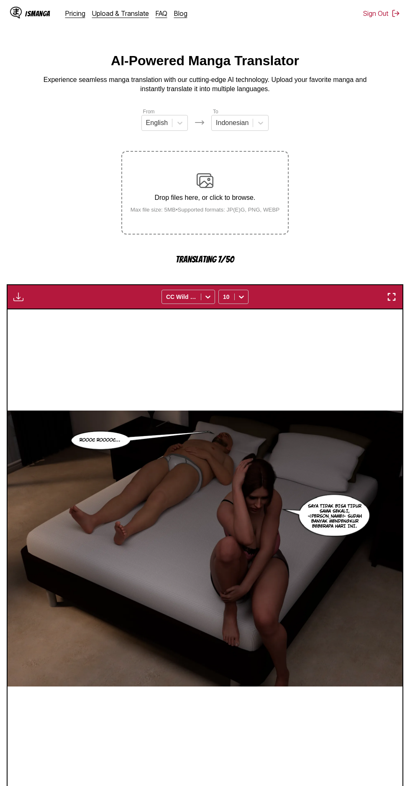
scroll to position [0, 0]
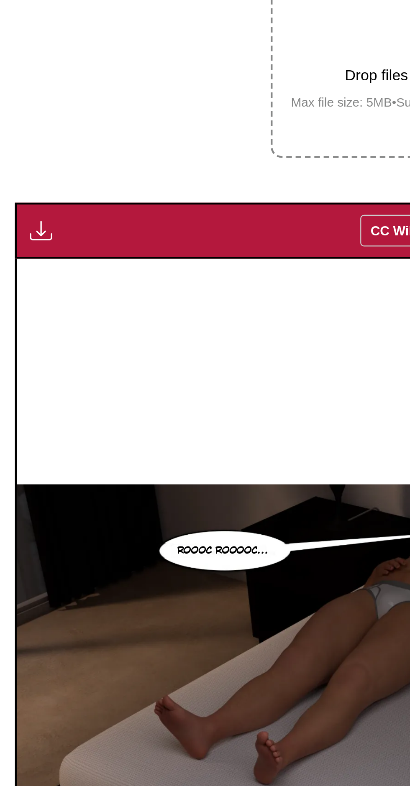
click at [24, 264] on button "button" at bounding box center [18, 269] width 15 height 11
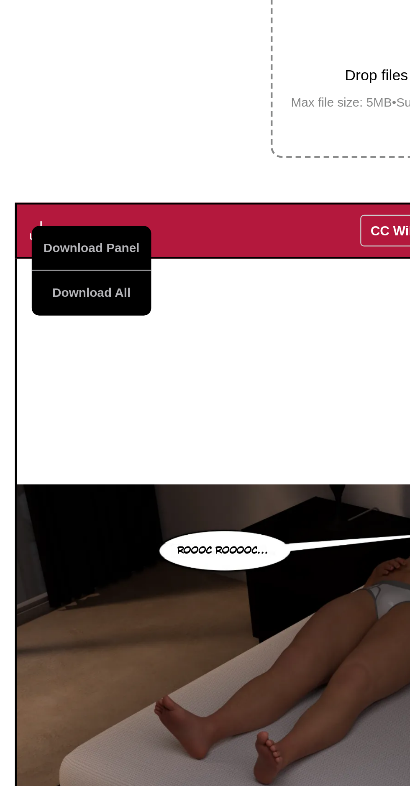
click at [31, 287] on button "Download All" at bounding box center [41, 297] width 54 height 20
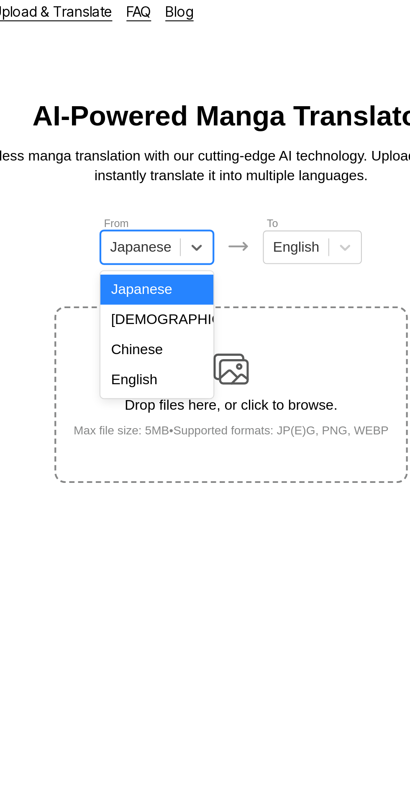
click at [176, 190] on div "English" at bounding box center [170, 188] width 54 height 14
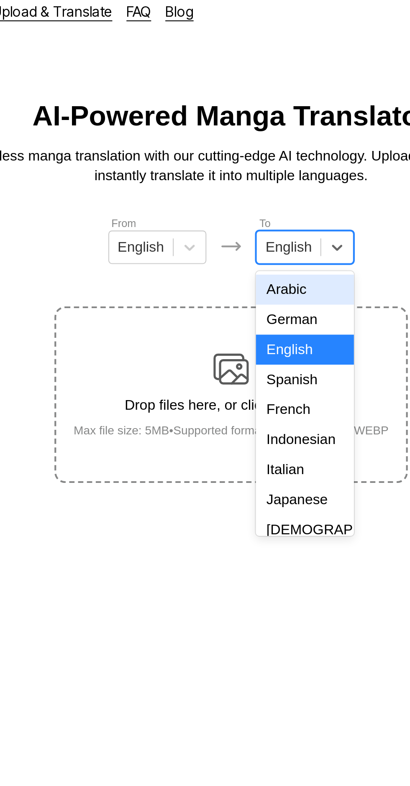
click at [239, 213] on div "Indonesian" at bounding box center [240, 216] width 46 height 14
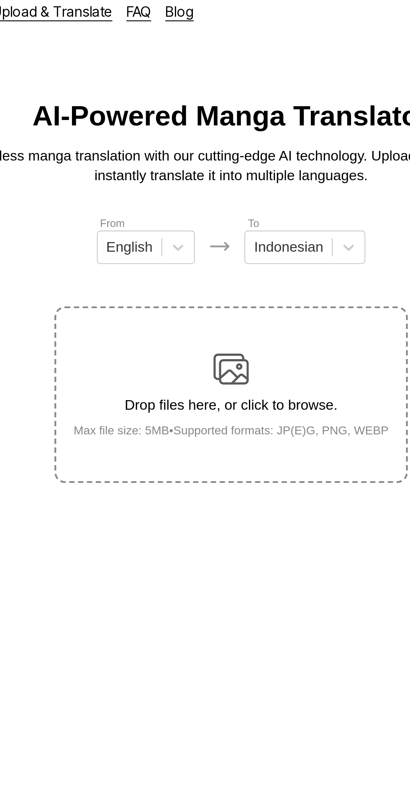
click at [218, 174] on div "Drop files here, or click to browse. Max file size: 5MB • Supported formats: JP…" at bounding box center [205, 194] width 163 height 41
click at [0, 0] on input "Drop files here, or click to browse. Max file size: 5MB • Supported formats: JP…" at bounding box center [0, 0] width 0 height 0
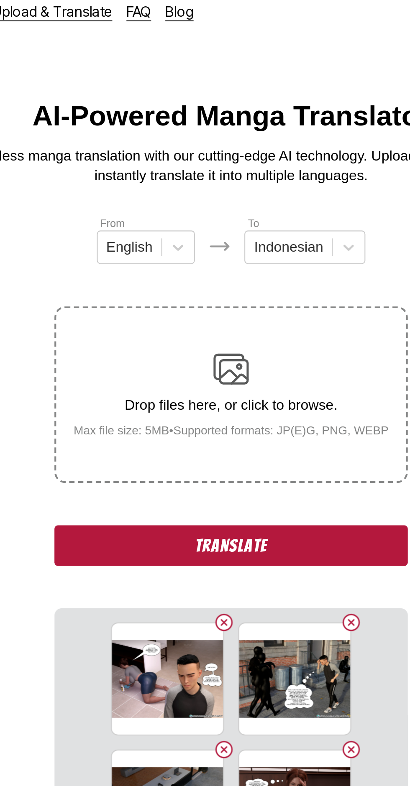
click at [247, 257] on button "Translate" at bounding box center [204, 266] width 167 height 19
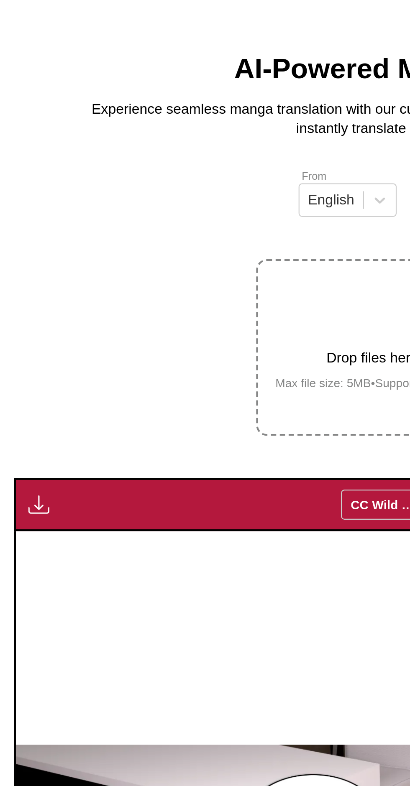
click at [15, 264] on img "button" at bounding box center [18, 269] width 10 height 10
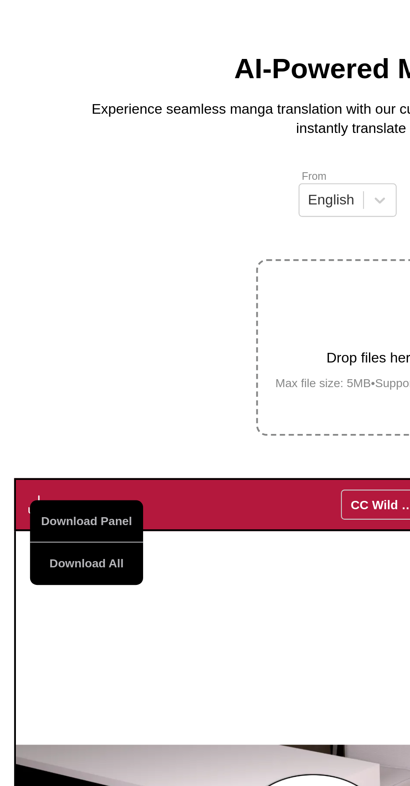
click at [36, 287] on button "Download All" at bounding box center [41, 297] width 54 height 20
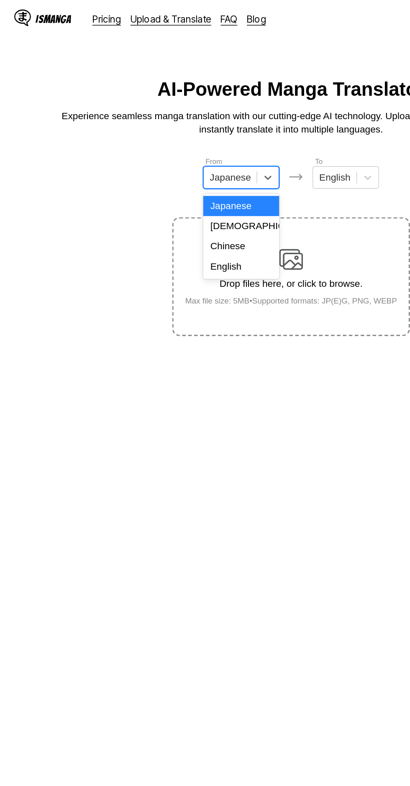
click at [170, 192] on div "English" at bounding box center [170, 188] width 54 height 14
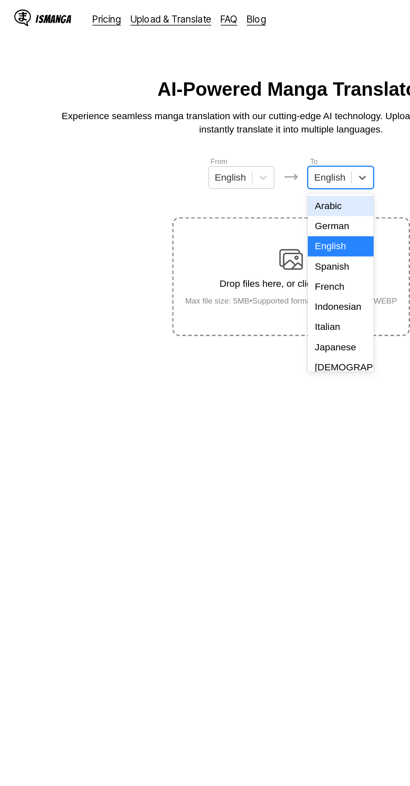
click at [243, 215] on div "Indonesian" at bounding box center [240, 216] width 46 height 14
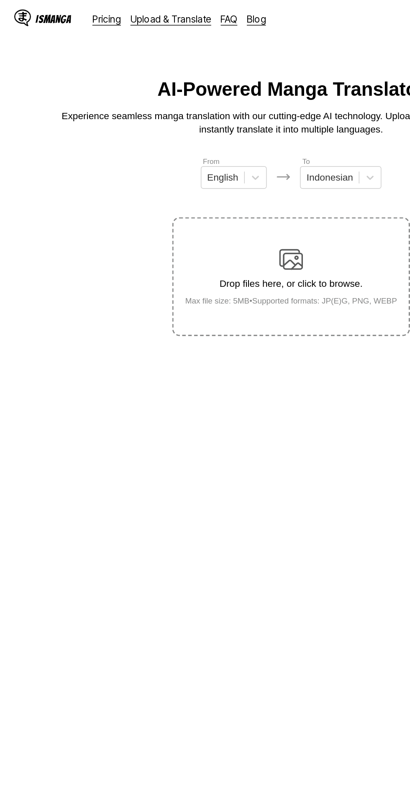
click at [207, 174] on img at bounding box center [205, 182] width 17 height 17
click at [0, 0] on input "Drop files here, or click to browse. Max file size: 5MB • Supported formats: JP…" at bounding box center [0, 0] width 0 height 0
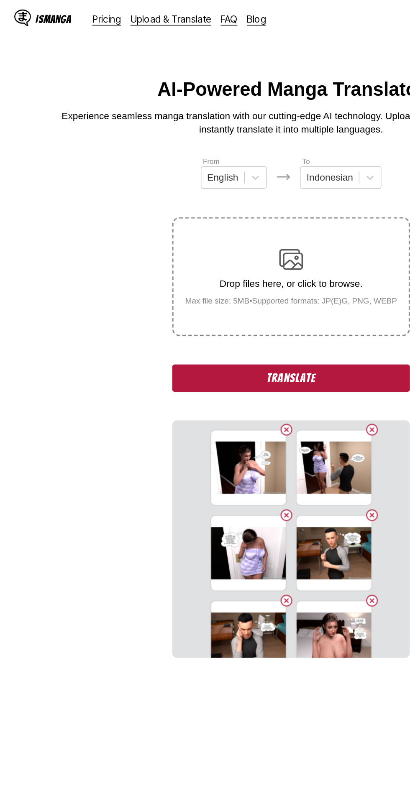
click at [156, 257] on button "Translate" at bounding box center [204, 266] width 167 height 19
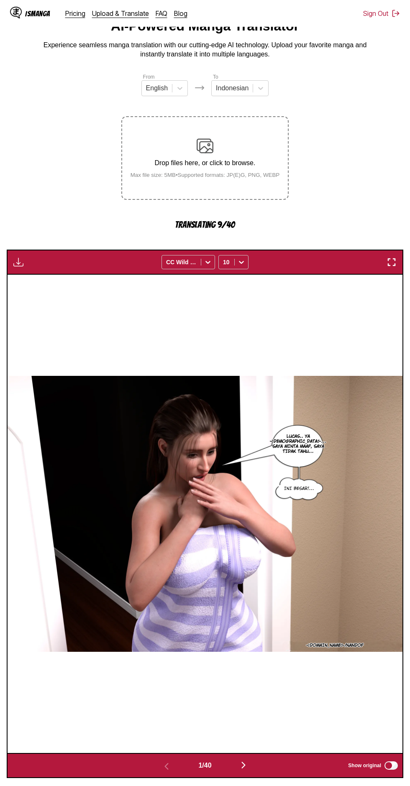
scroll to position [36, 0]
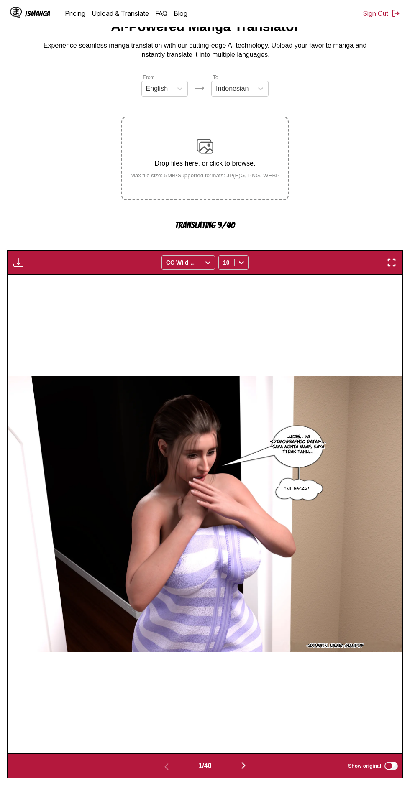
click at [245, 761] on img "button" at bounding box center [243, 766] width 10 height 10
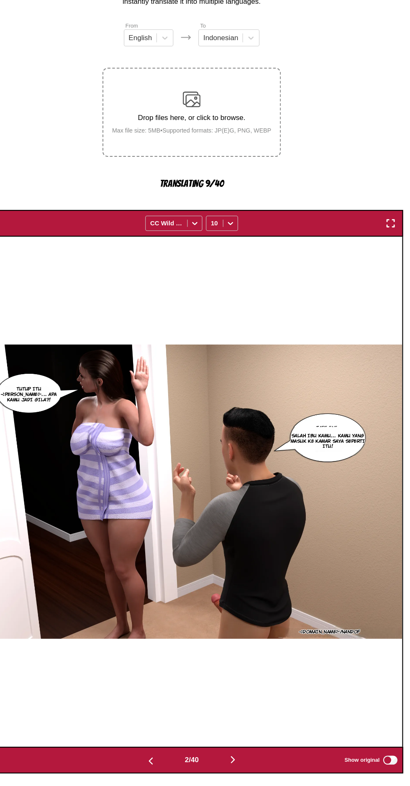
scroll to position [37, 0]
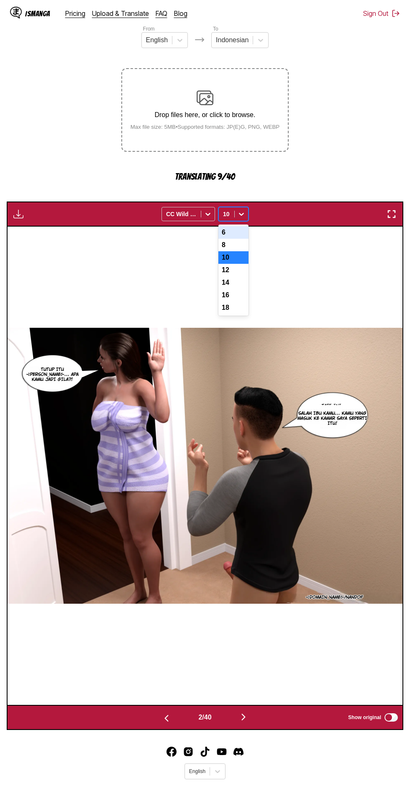
click at [223, 264] on div "12" at bounding box center [233, 270] width 30 height 13
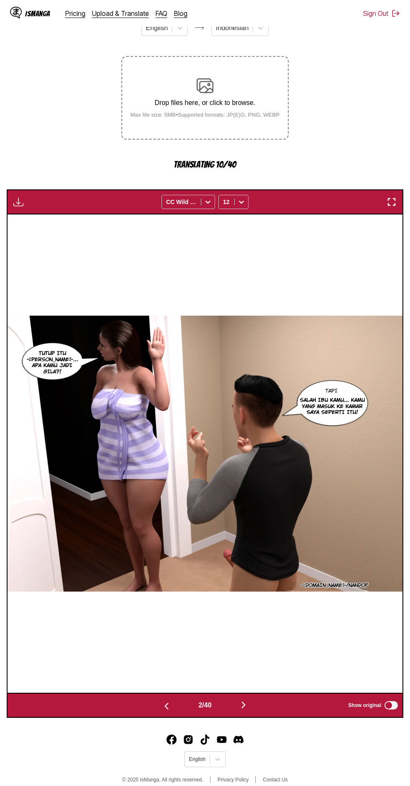
scroll to position [97, 0]
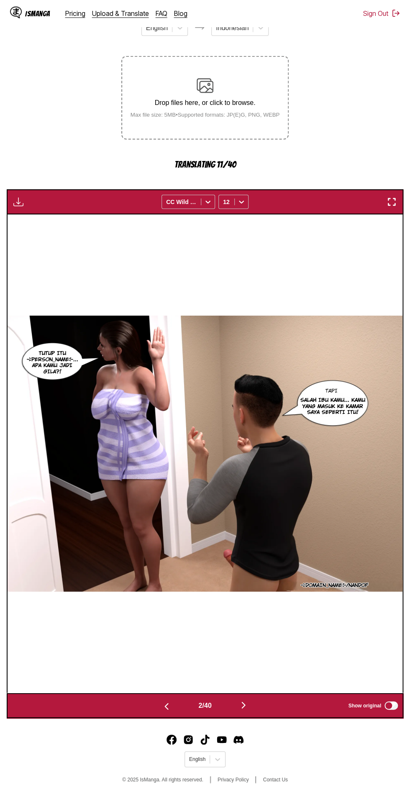
click at [247, 700] on img "button" at bounding box center [243, 705] width 10 height 10
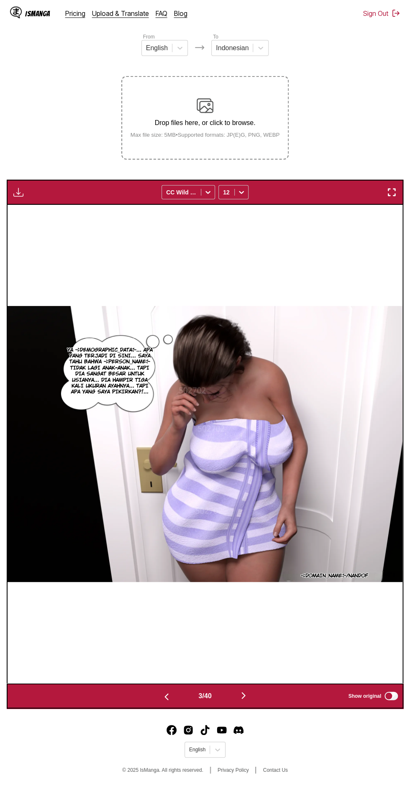
click at [37, 180] on div "Download Panel Download All CC Wild Words 12" at bounding box center [205, 192] width 396 height 25
click at [19, 187] on img "button" at bounding box center [18, 192] width 10 height 10
click at [56, 210] on button "Download All" at bounding box center [41, 220] width 54 height 20
